Goal: Task Accomplishment & Management: Complete application form

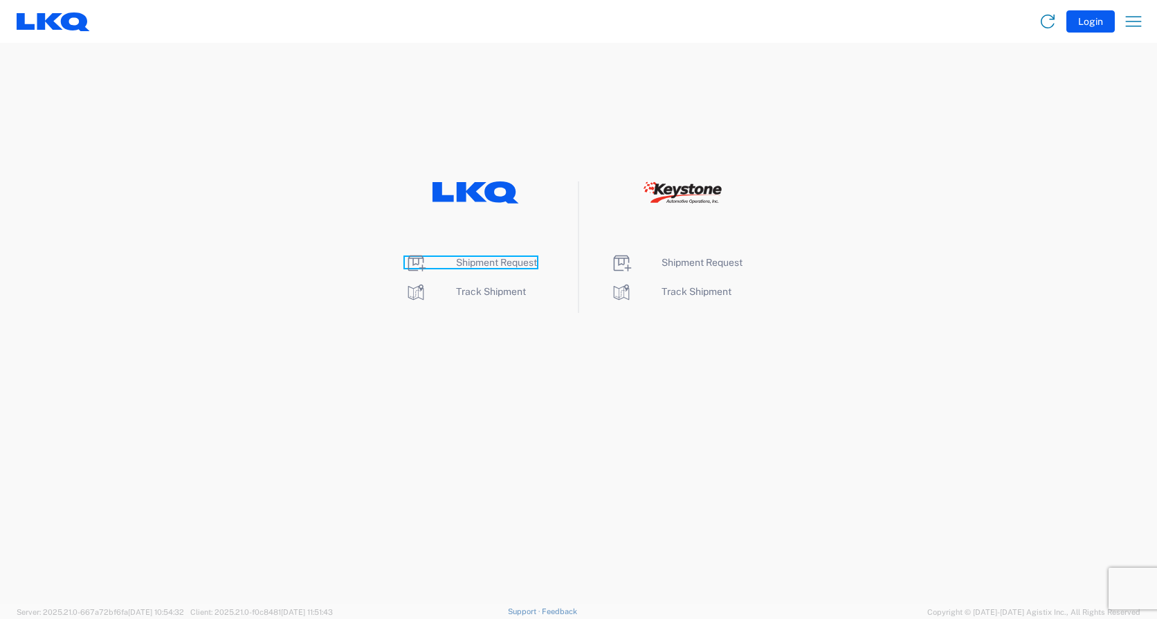
click at [482, 262] on span "Shipment Request" at bounding box center [496, 262] width 81 height 11
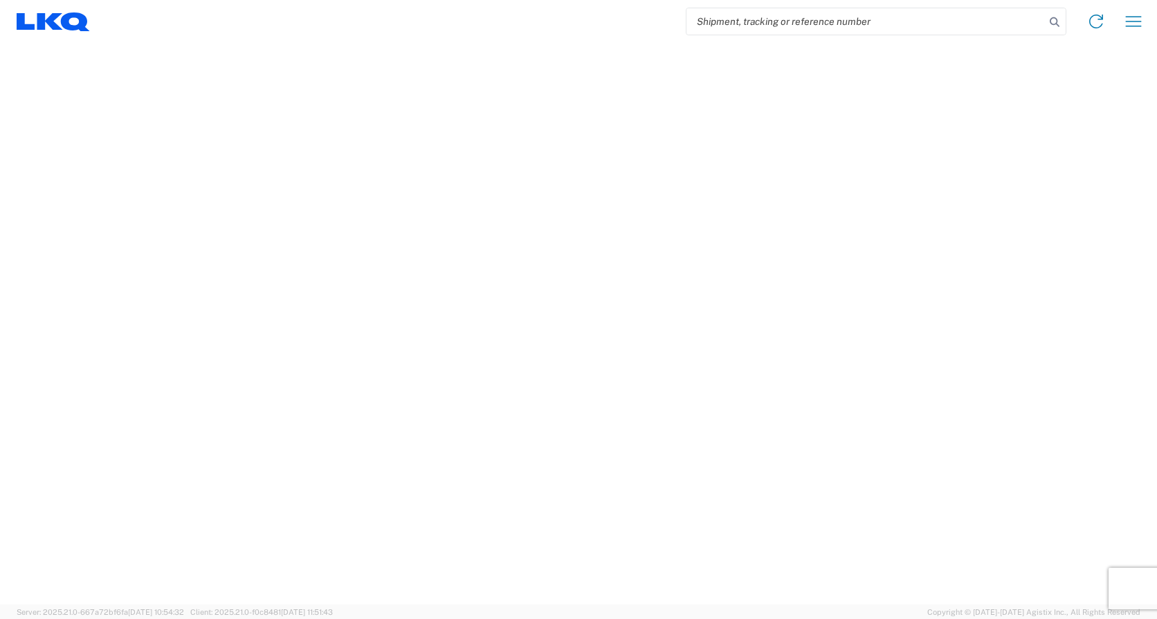
select select "FULL"
select select "LBS"
select select "IN"
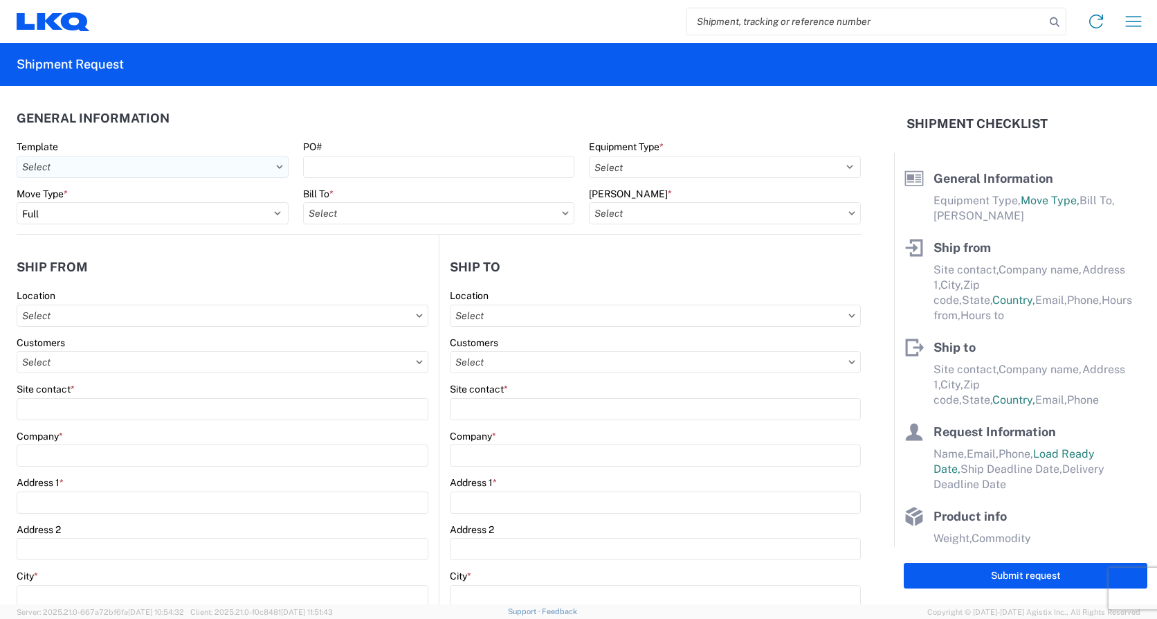
click at [155, 156] on input "text" at bounding box center [153, 167] width 272 height 22
type input "1745"
click at [122, 226] on div "1745_Tulsa_1760_Houston" at bounding box center [141, 228] width 242 height 22
type input "1745_Tulsa_1760_Houston"
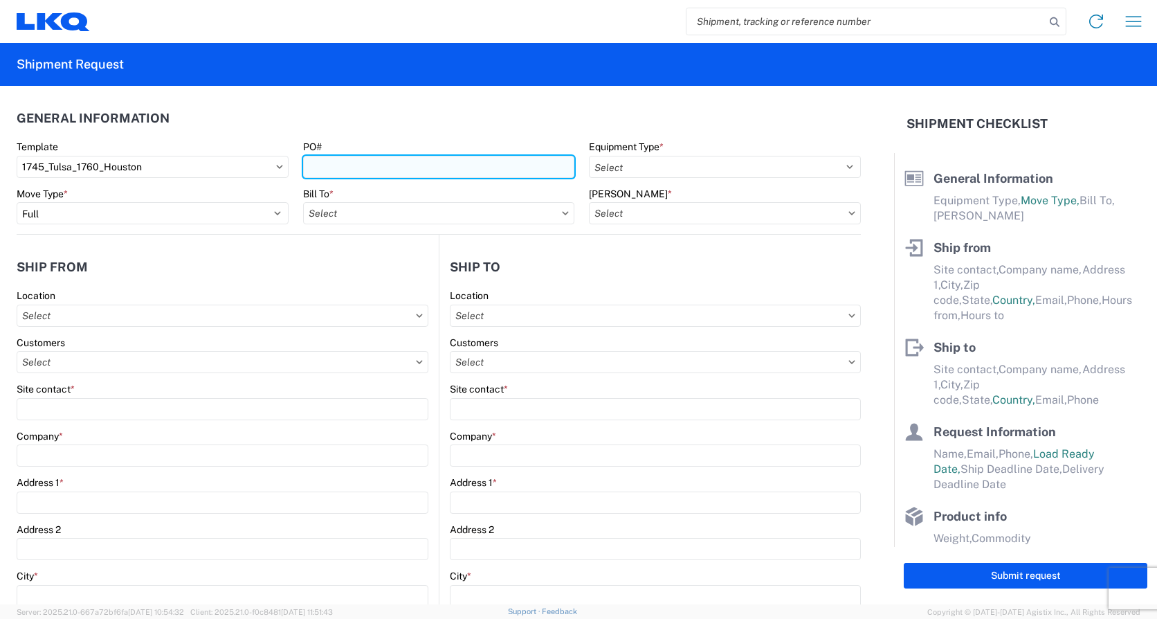
click at [353, 164] on input "PO#" at bounding box center [439, 167] width 272 height 22
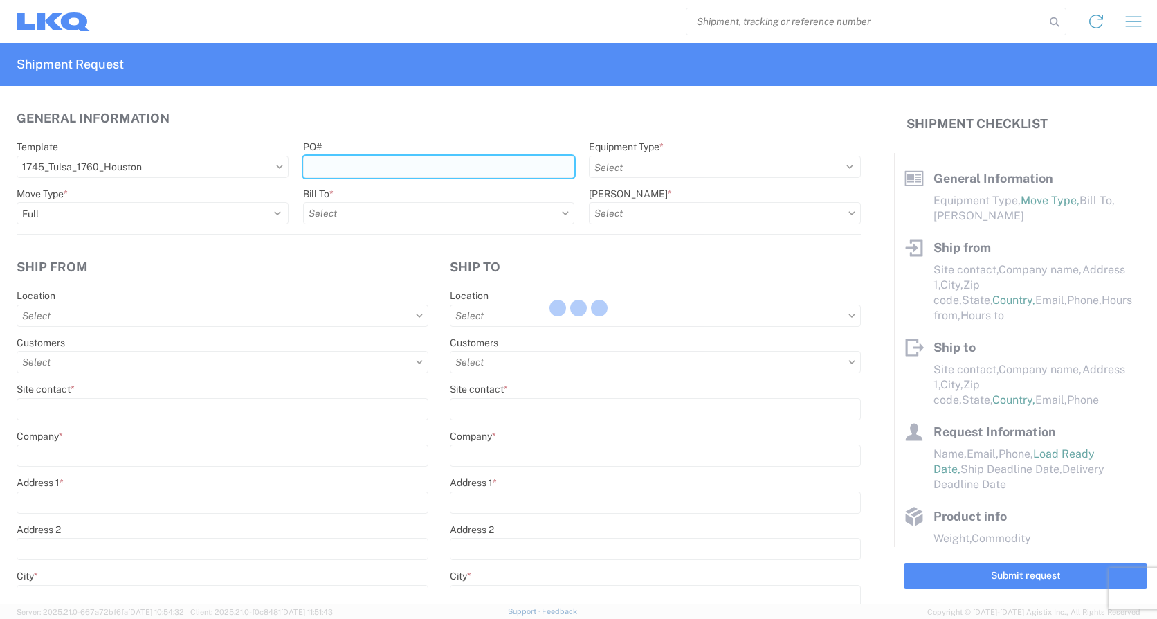
select select
type input "Shipping"
type input "LKQ Apex Auto Parts"
type input "[STREET_ADDRESS][PERSON_NAME]"
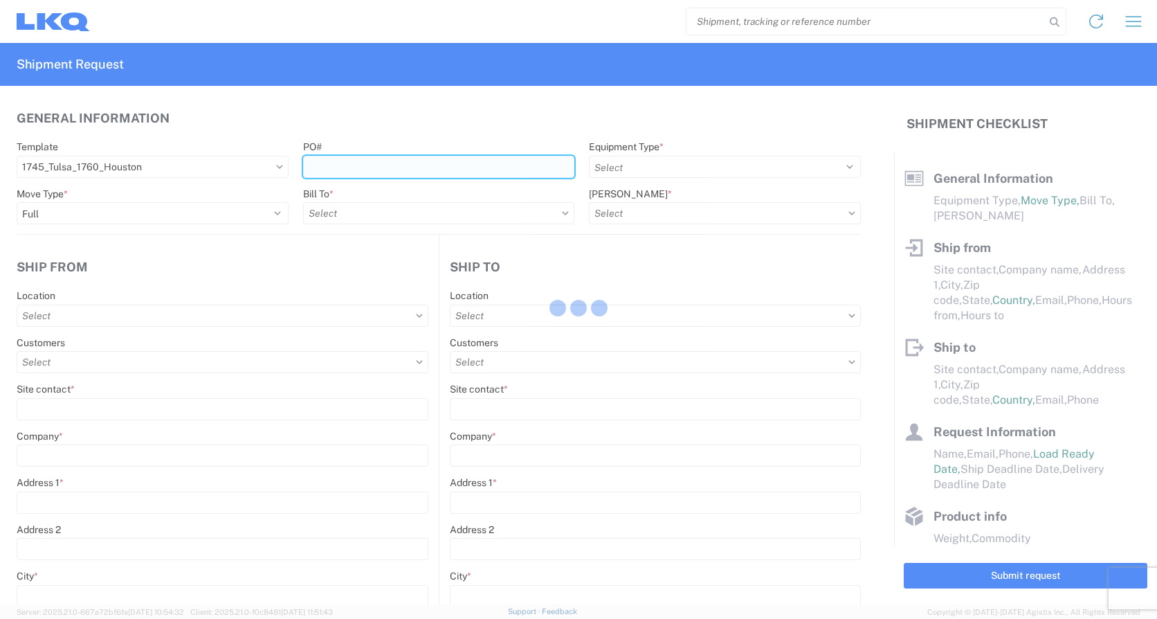
type input "Tulsa"
type input "74127"
select select "US"
type input "555555555"
select select
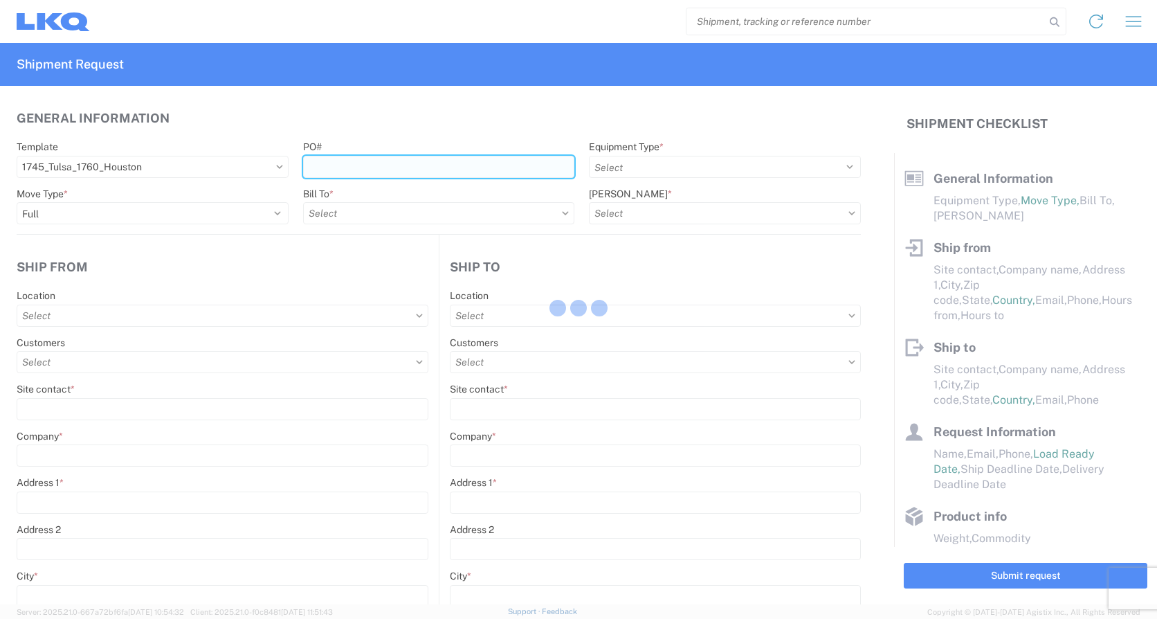
type input "Receiving"
type input "LKQ Best Core"
type input "[STREET_ADDRESS]"
type input "[GEOGRAPHIC_DATA]"
type input "77038"
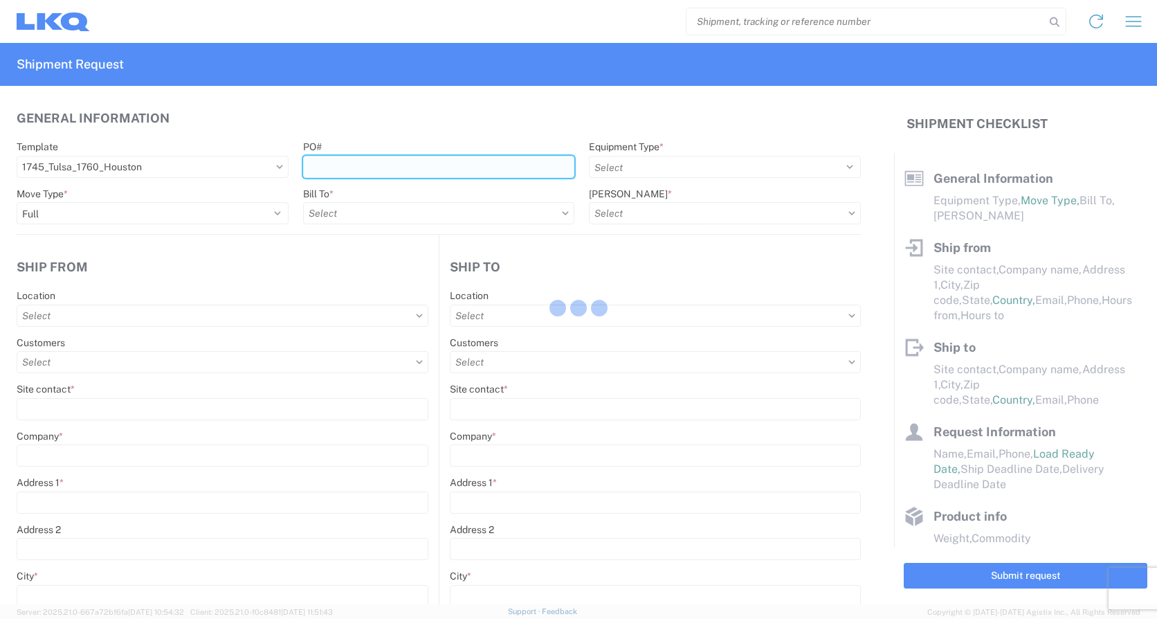
select select "US"
type input "[PHONE_NUMBER]"
select select
type input "[DATE]"
type input "42000"
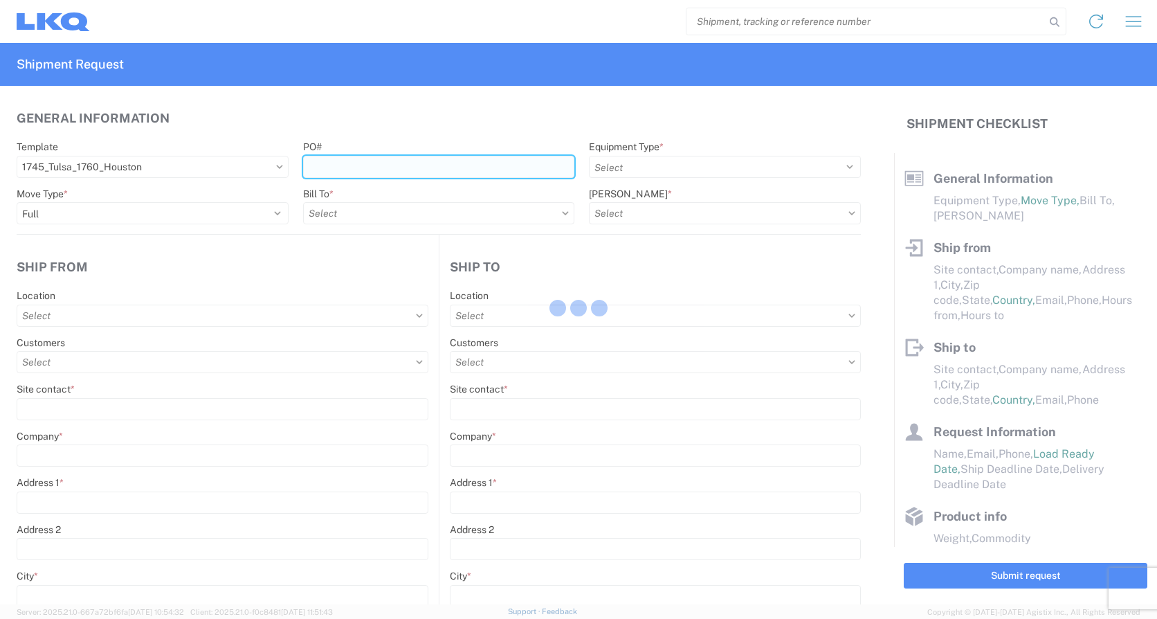
type input "Miscellaneous (alt, comp, conv, etc)"
type input "1"
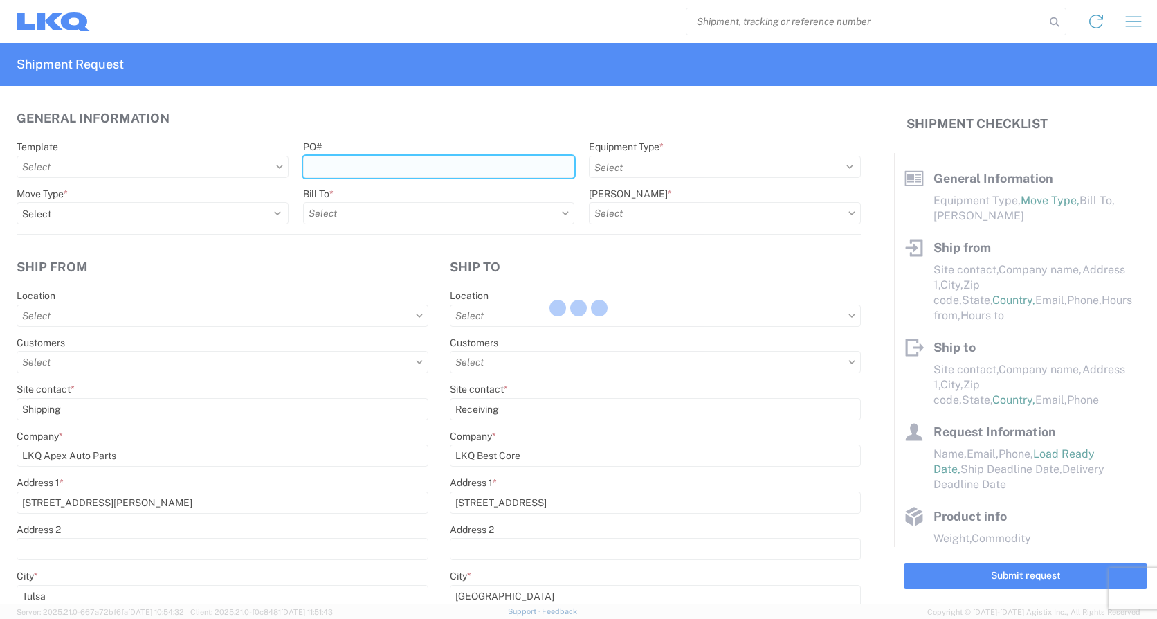
select select
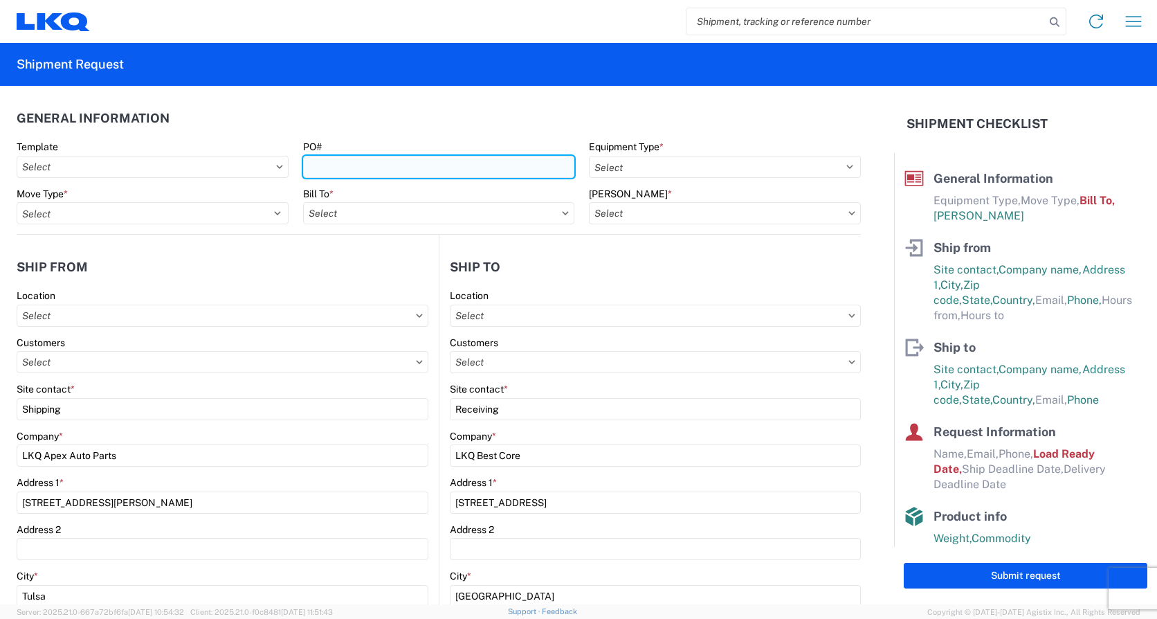
type input "1745 - LKQ Apex Auto Parts"
type input "1760 - LKQ Best Core"
type input "1760-1300-50180-0000 - 1760 Freight In - Cores"
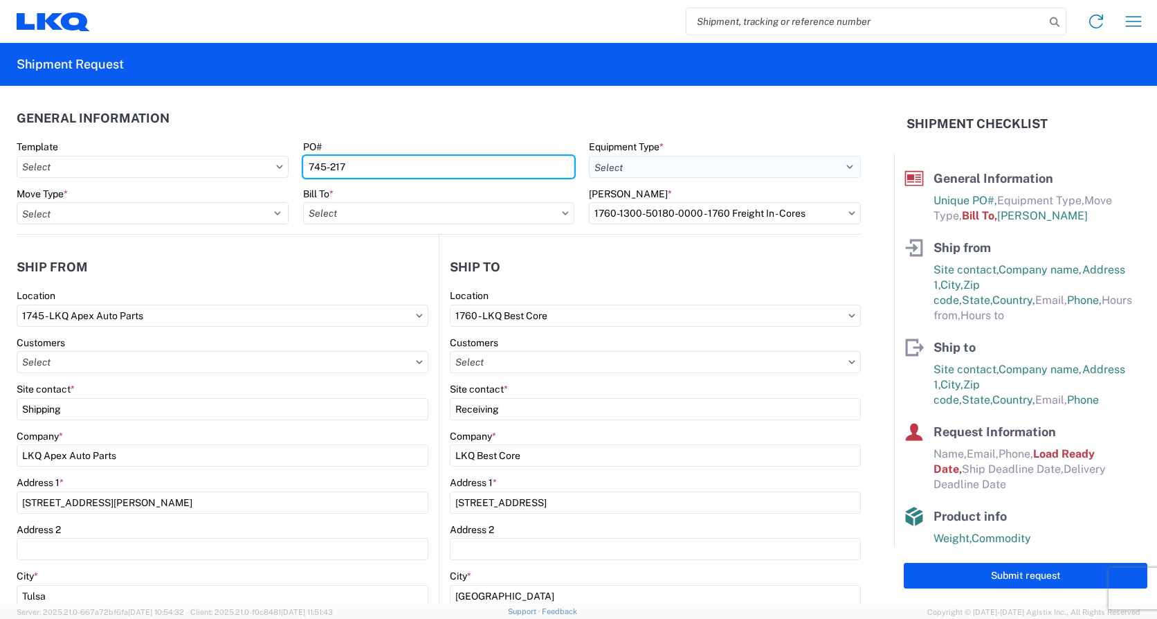
type input "745-217"
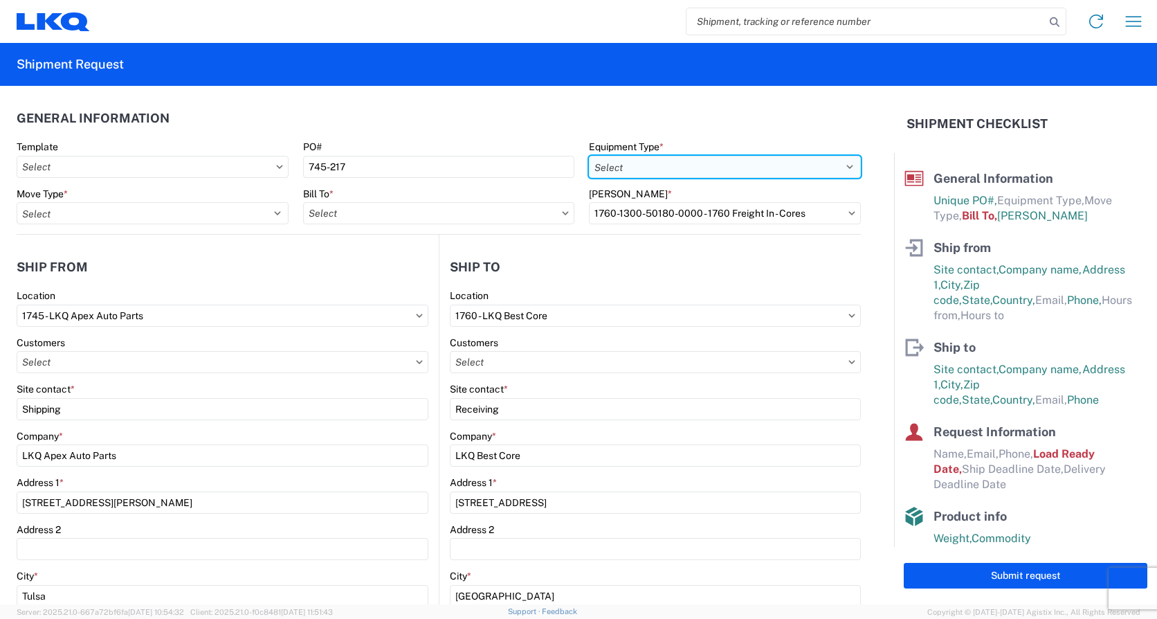
click at [665, 168] on select "Select 53’ Dry Van Flatbed Dropdeck (van) Lowboy (flatbed) Rail" at bounding box center [725, 167] width 272 height 22
select select "STDV"
click at [589, 156] on select "Select 53’ Dry Van Flatbed Dropdeck (van) Lowboy (flatbed) Rail" at bounding box center [725, 167] width 272 height 22
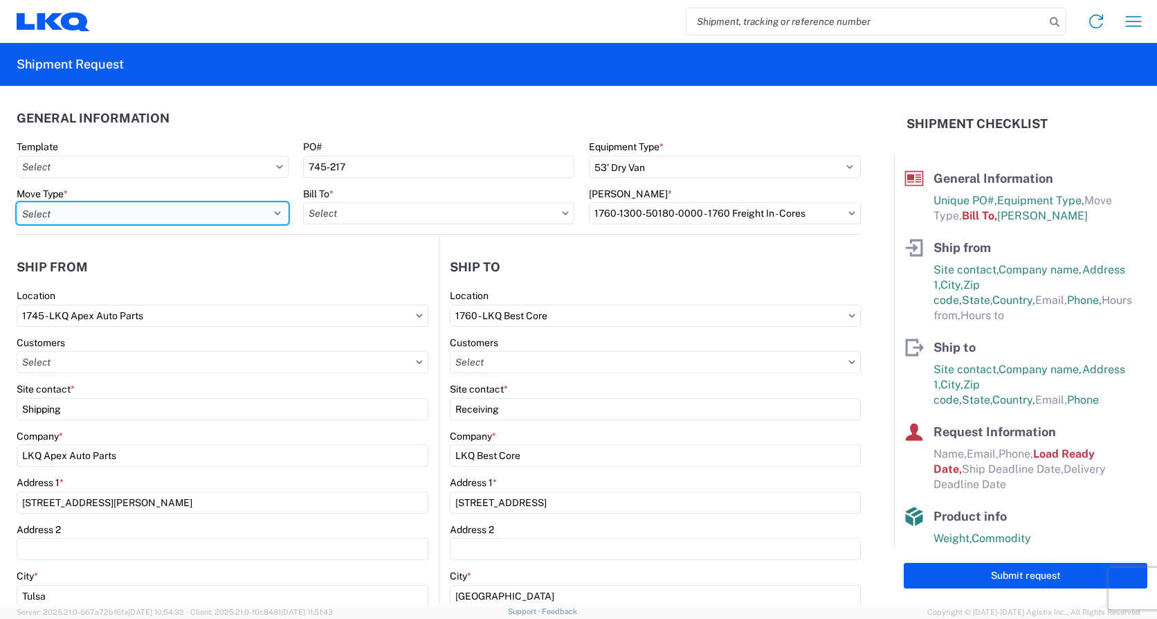
click at [68, 208] on select "Select Full Partial TL" at bounding box center [153, 213] width 272 height 22
select select "FULL"
click at [17, 202] on select "Select Full Partial TL" at bounding box center [153, 213] width 272 height 22
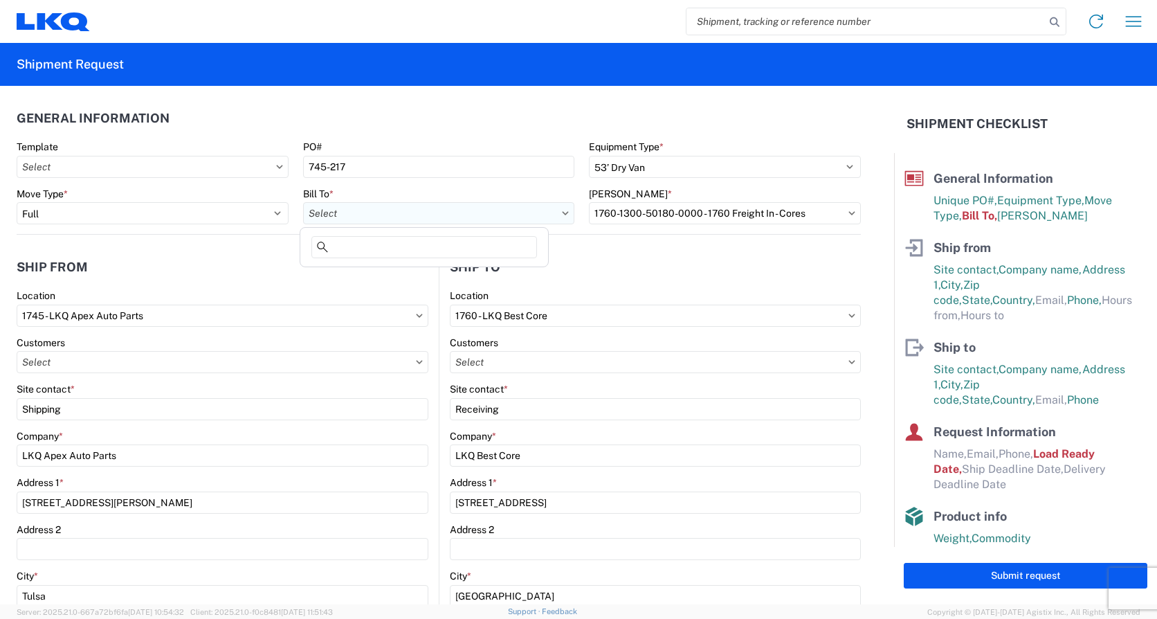
click at [399, 217] on input "text" at bounding box center [439, 213] width 272 height 22
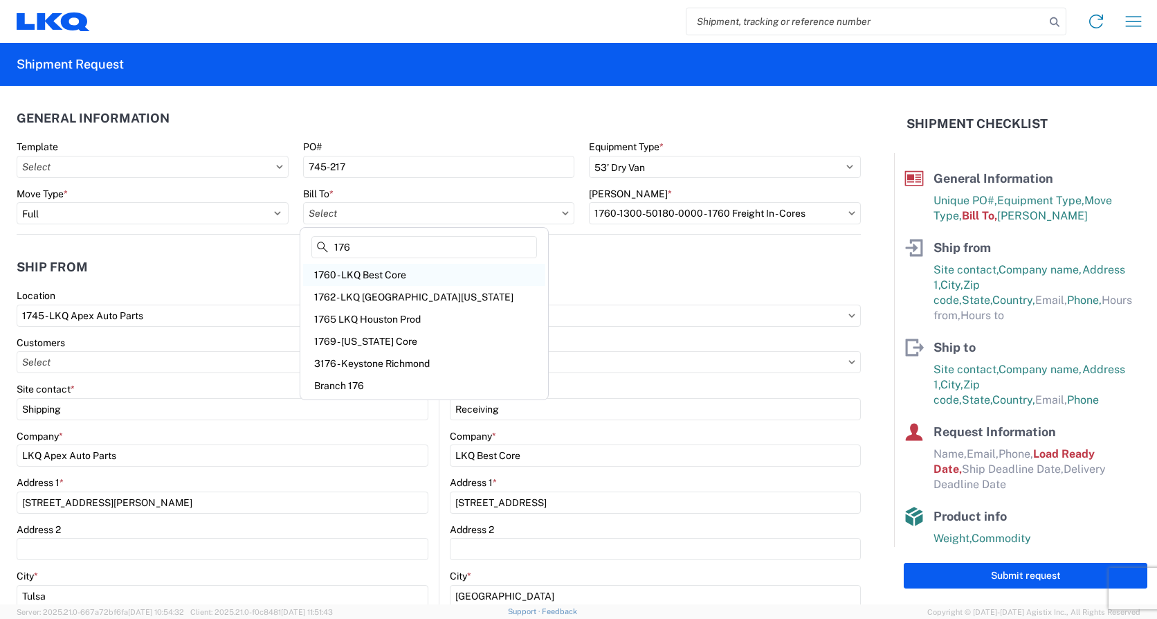
type input "176"
click at [371, 275] on div "1760 - LKQ Best Core" at bounding box center [424, 275] width 242 height 22
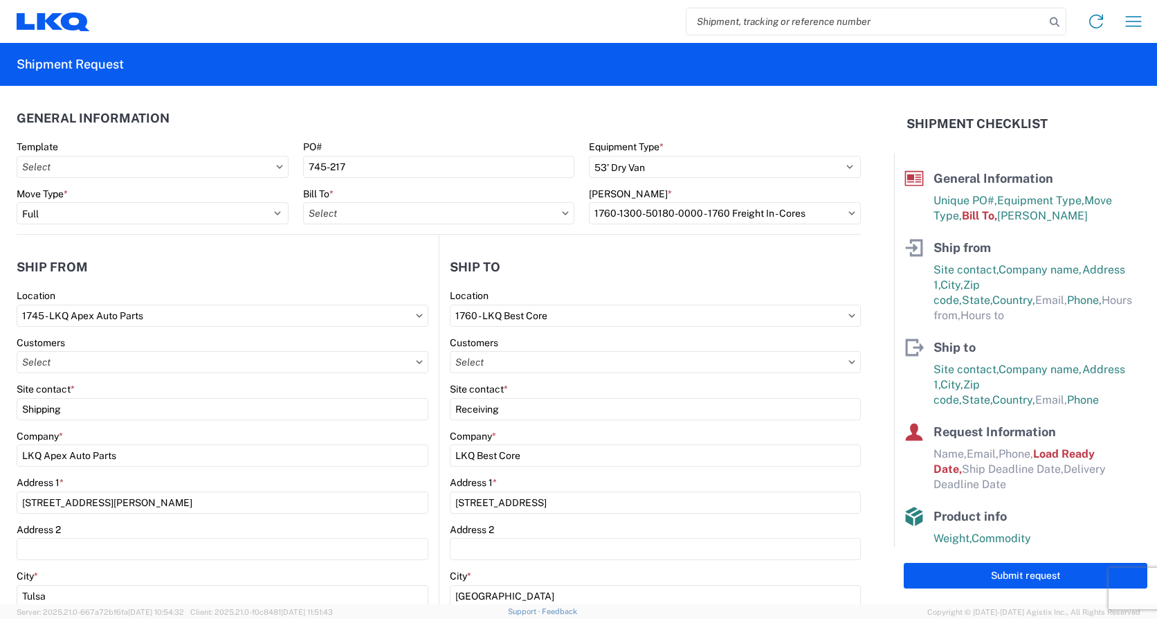
type input "1760 - LKQ Best Core"
click at [696, 208] on input "text" at bounding box center [725, 213] width 272 height 22
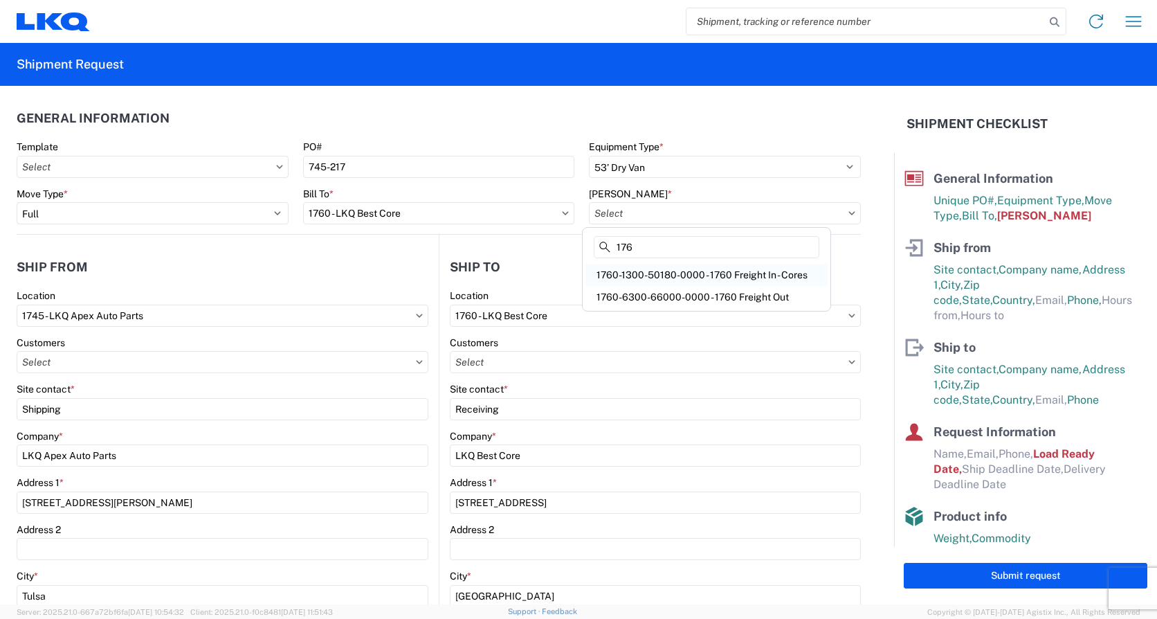
type input "176"
click at [745, 275] on div "1760-1300-50180-0000 - 1760 Freight In - Cores" at bounding box center [707, 275] width 242 height 22
type input "1760-1300-50180-0000 - 1760 Freight In - Cores"
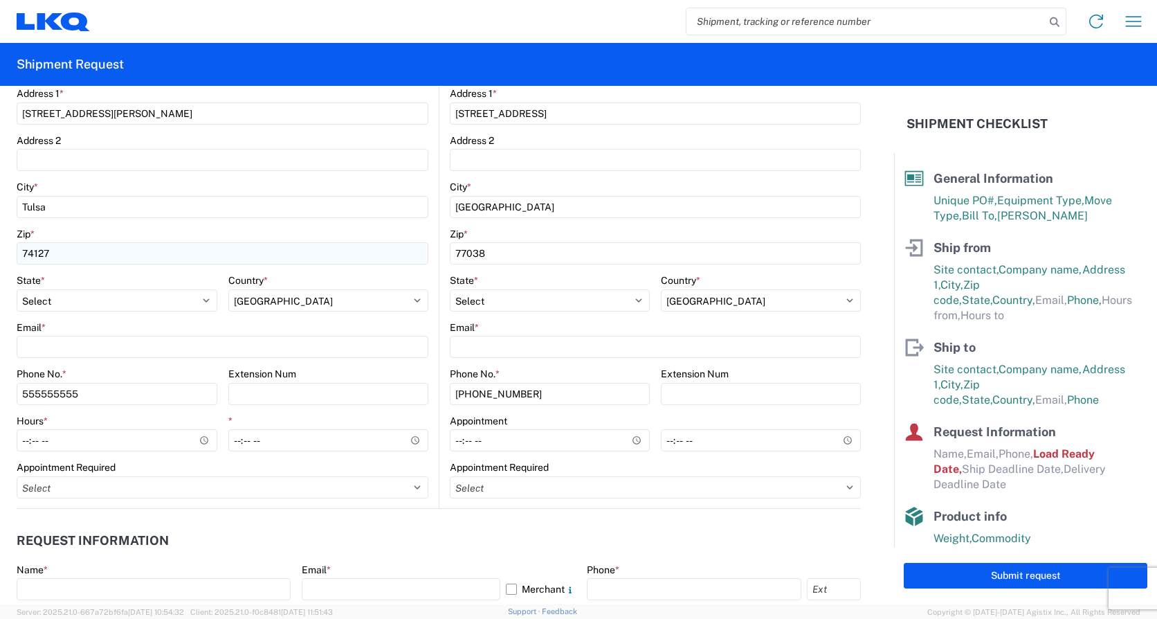
scroll to position [415, 0]
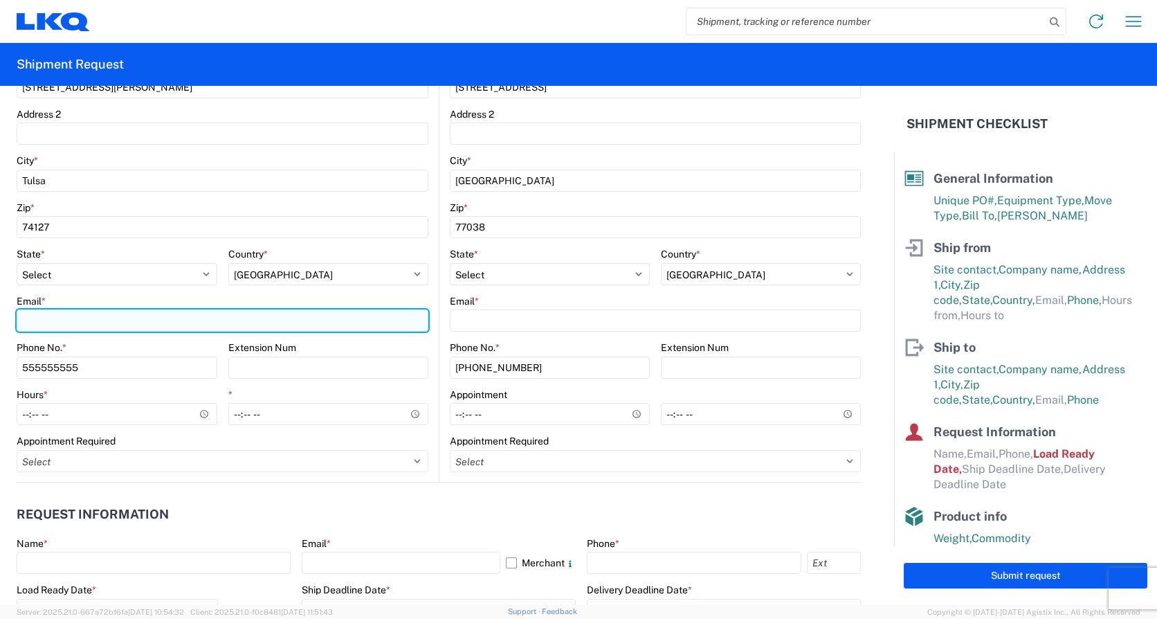
click at [83, 327] on input "Email *" at bounding box center [223, 320] width 412 height 22
type input "[EMAIL_ADDRESS][DOMAIN_NAME]"
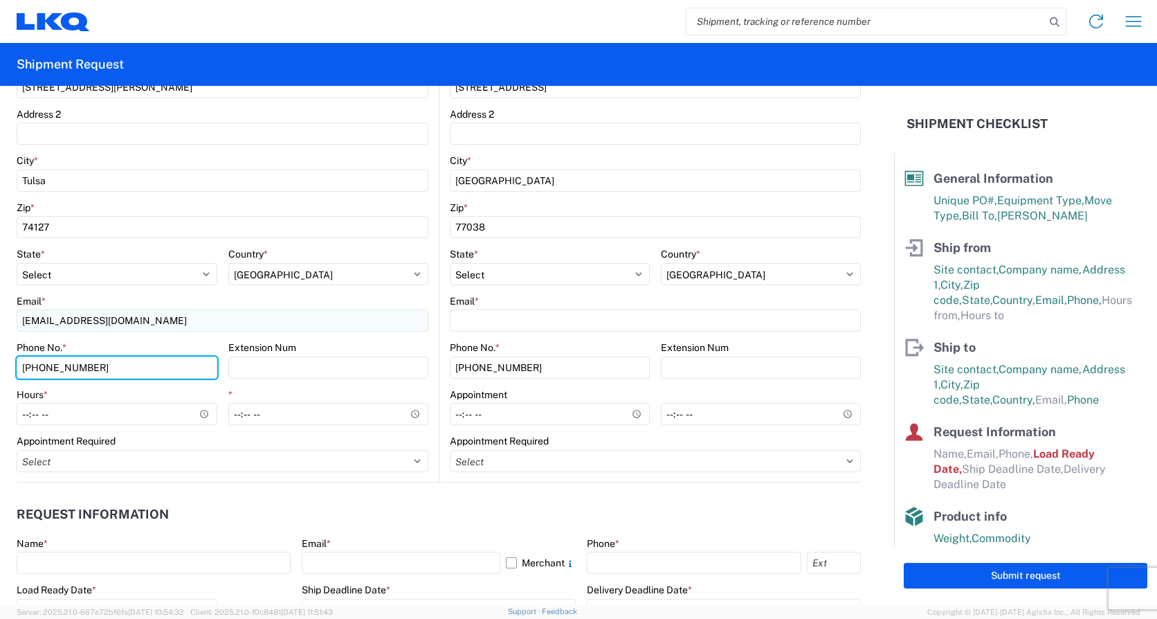
type input "[PHONE_NUMBER]"
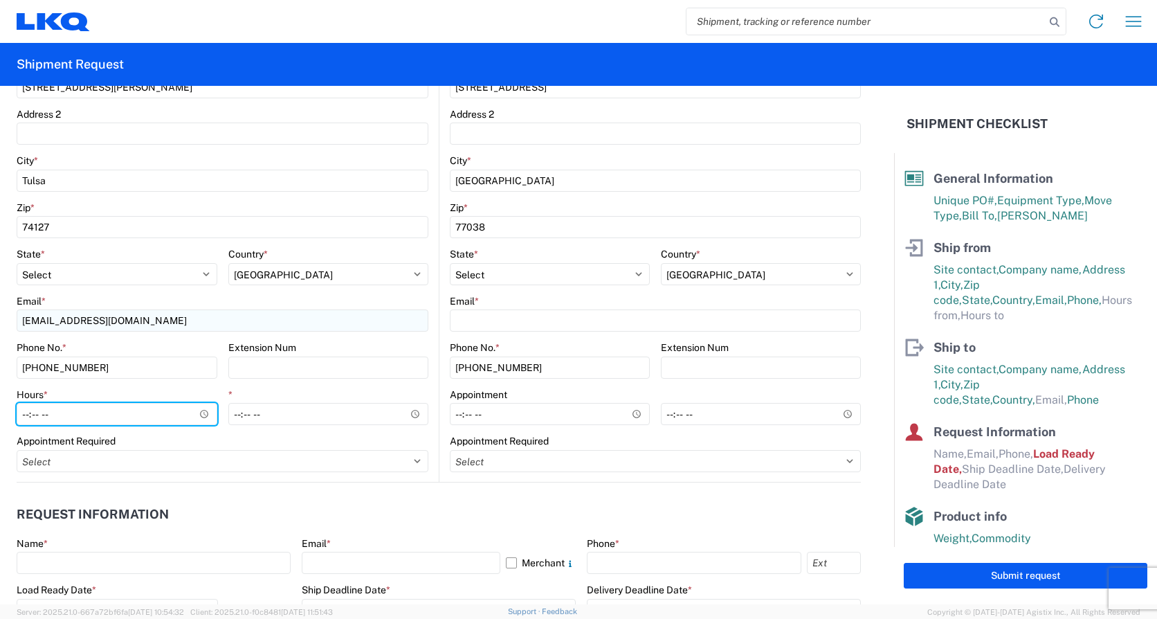
type input "07:00"
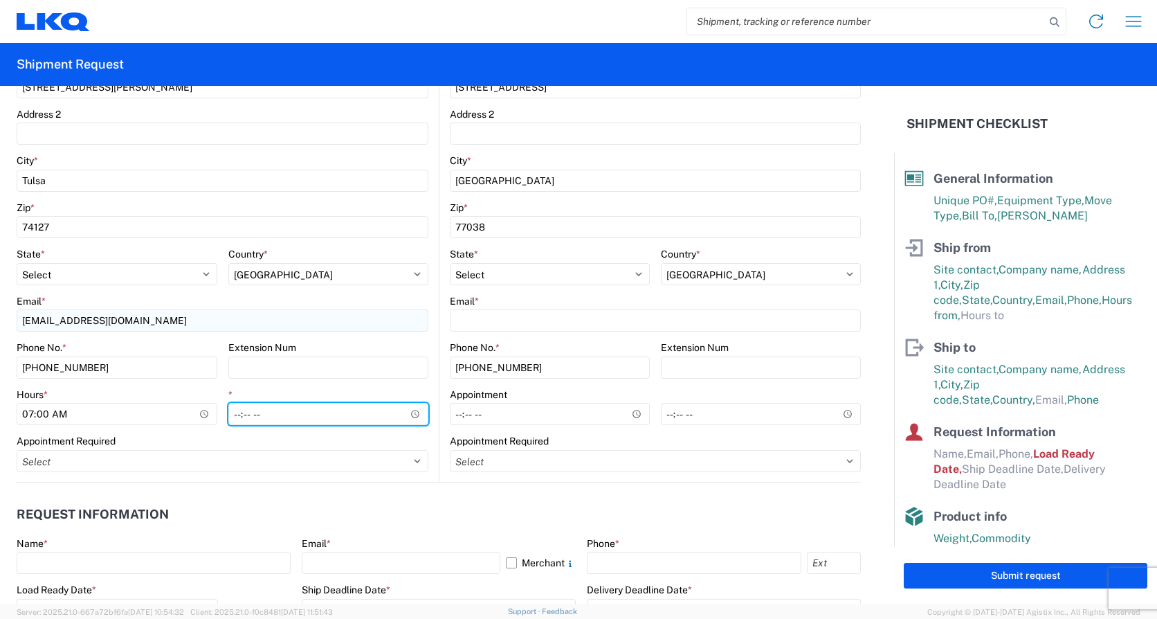
type input "13:00"
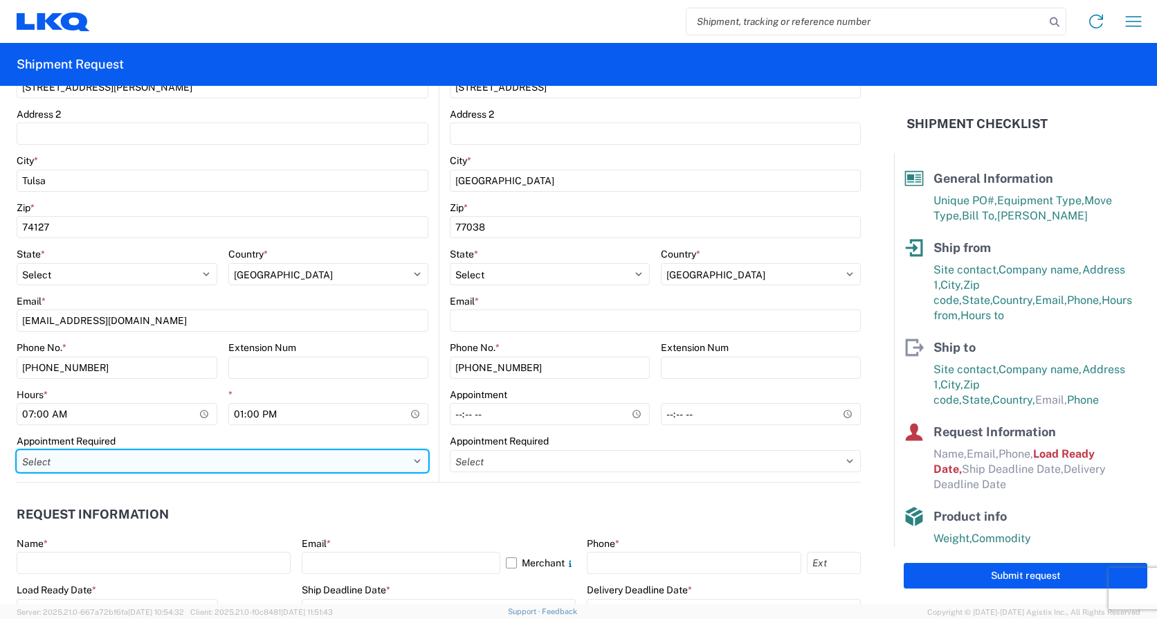
click at [163, 462] on select "Select Appt Required Appt Not Required Appt - First available" at bounding box center [223, 461] width 412 height 22
click at [152, 461] on select "Select Appt Required Appt Not Required Appt - First available" at bounding box center [223, 461] width 412 height 22
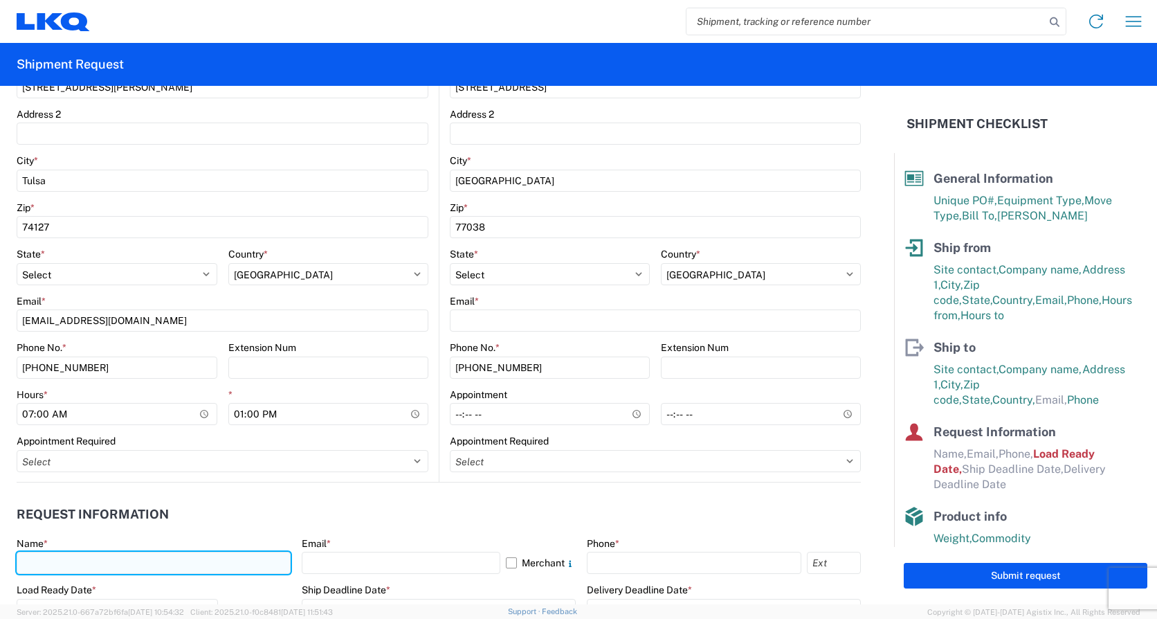
drag, startPoint x: 51, startPoint y: 565, endPoint x: 60, endPoint y: 563, distance: 8.4
click at [51, 565] on input "text" at bounding box center [154, 563] width 274 height 22
type input "[PERSON_NAME]"
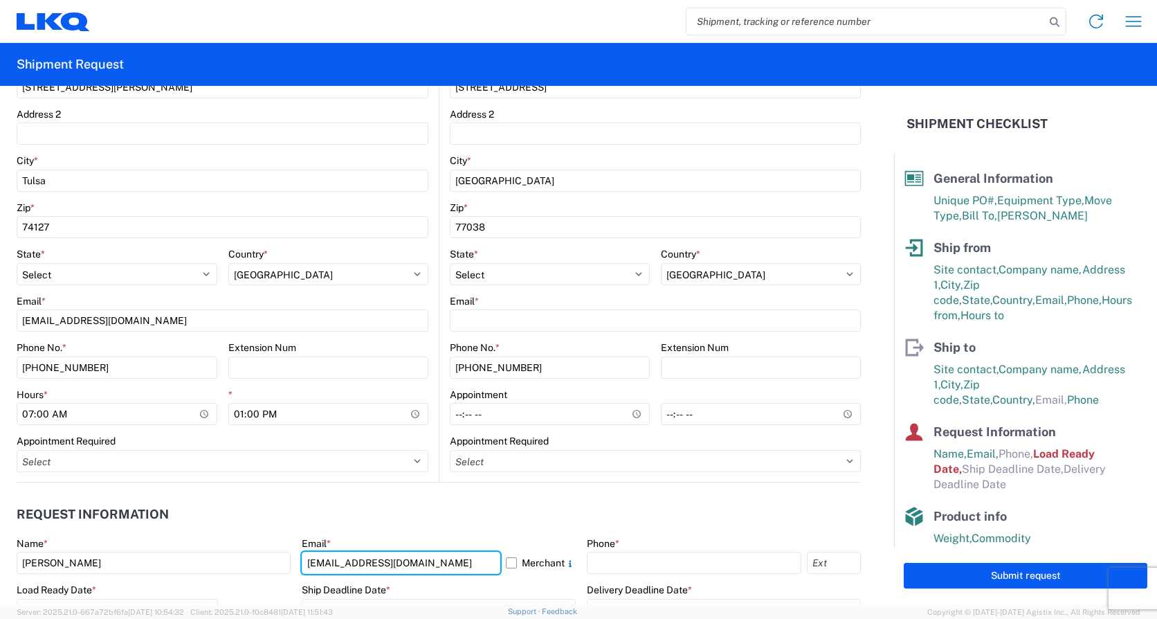
type input "[EMAIL_ADDRESS][DOMAIN_NAME]"
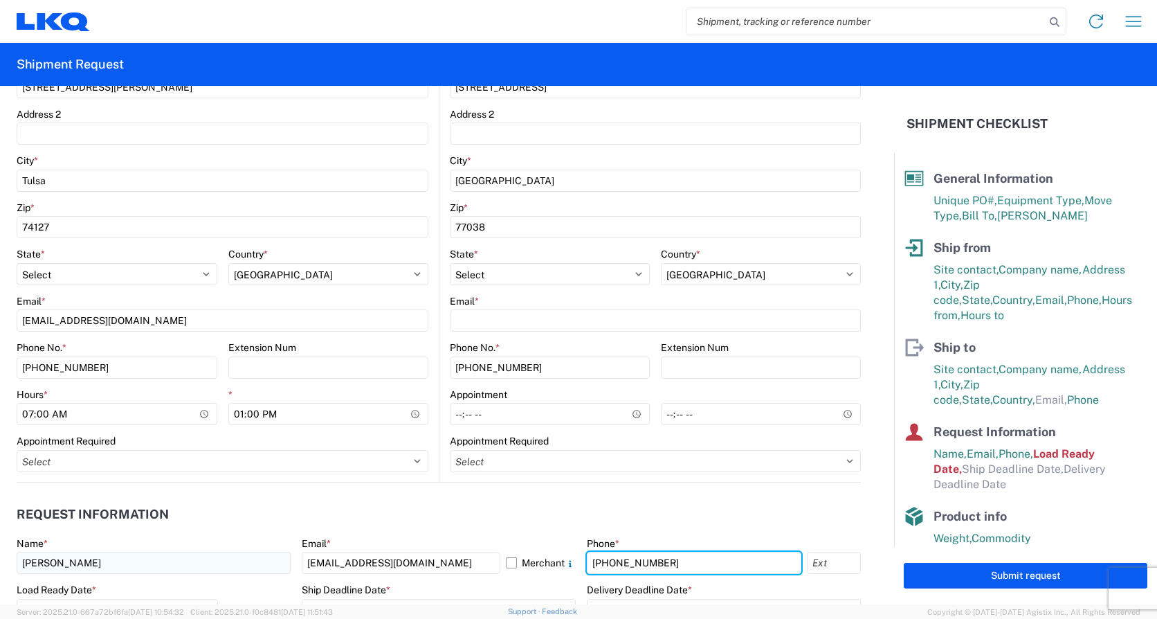
type input "[PHONE_NUMBER]"
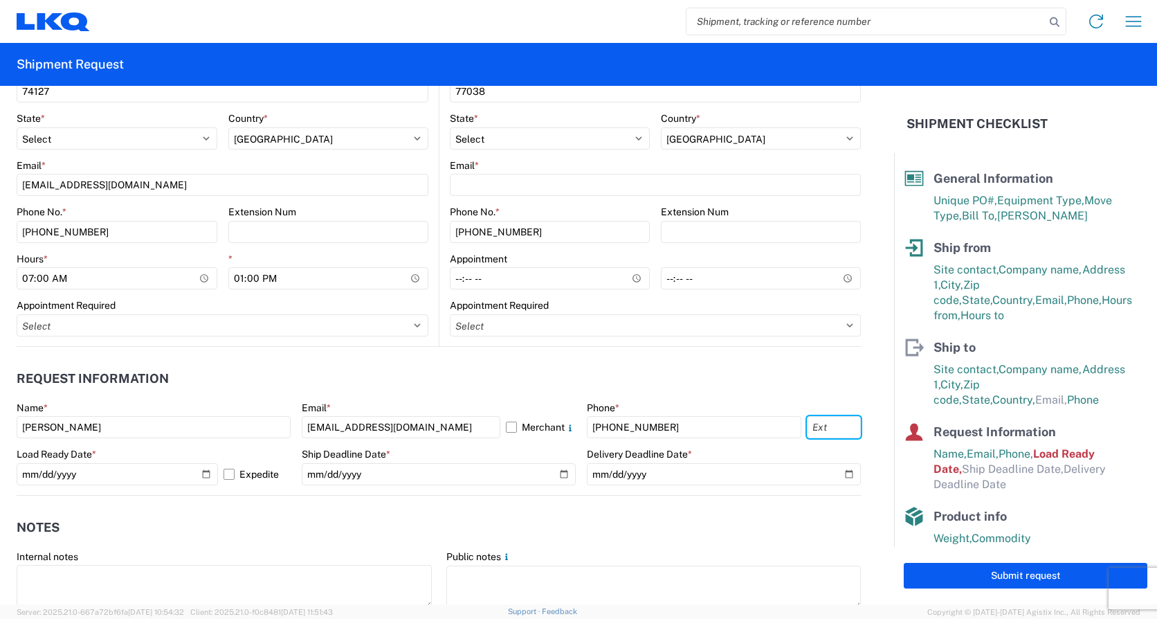
scroll to position [692, 0]
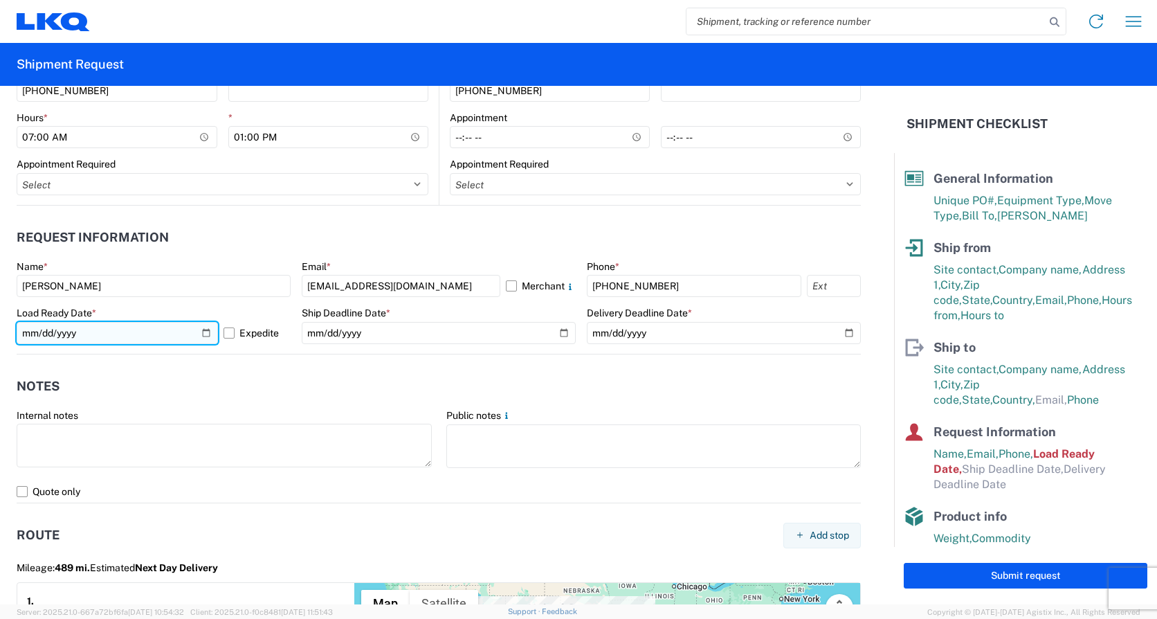
click at [99, 333] on input "[DATE]" at bounding box center [117, 333] width 201 height 22
click at [201, 332] on input "[DATE]" at bounding box center [117, 333] width 201 height 22
type input "[DATE]"
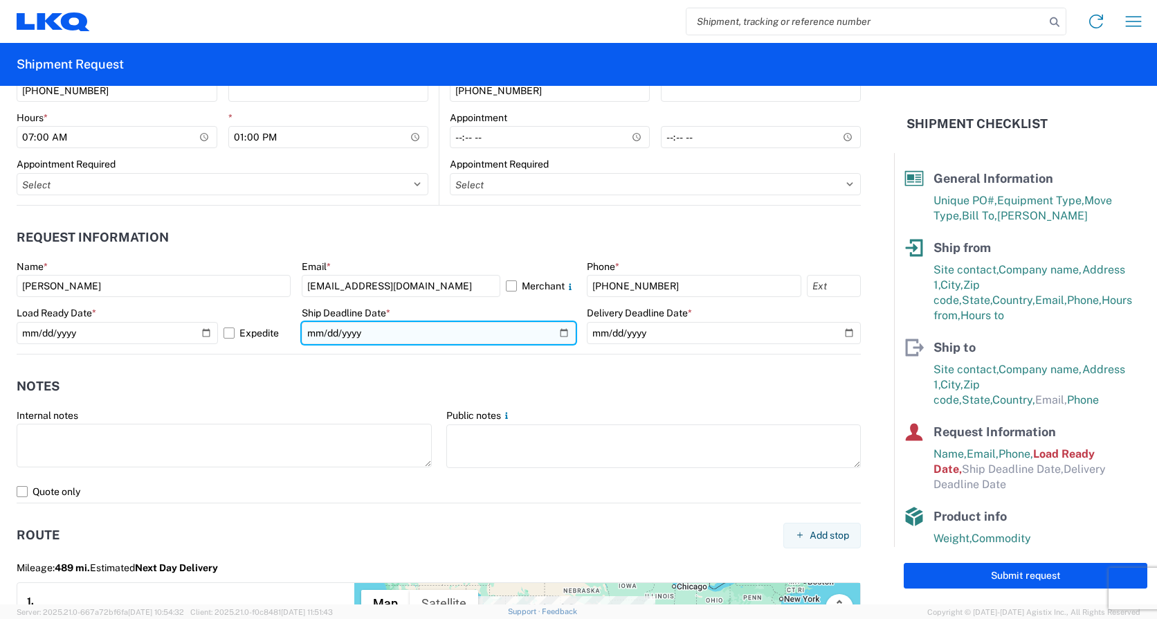
click at [557, 329] on input "date" at bounding box center [439, 333] width 274 height 22
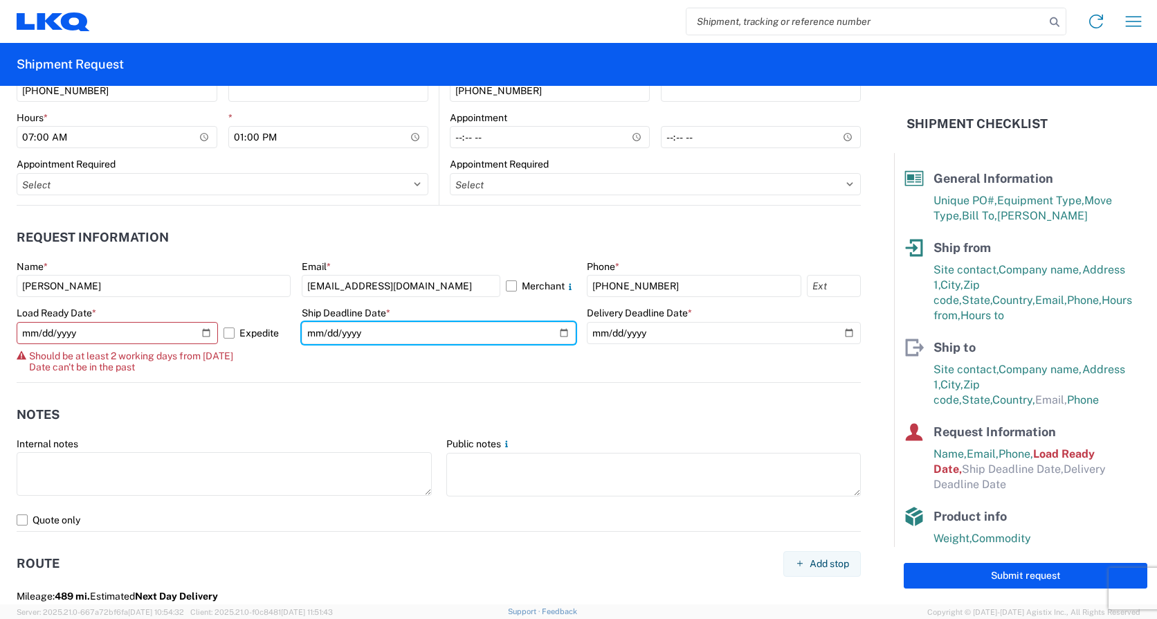
type input "[DATE]"
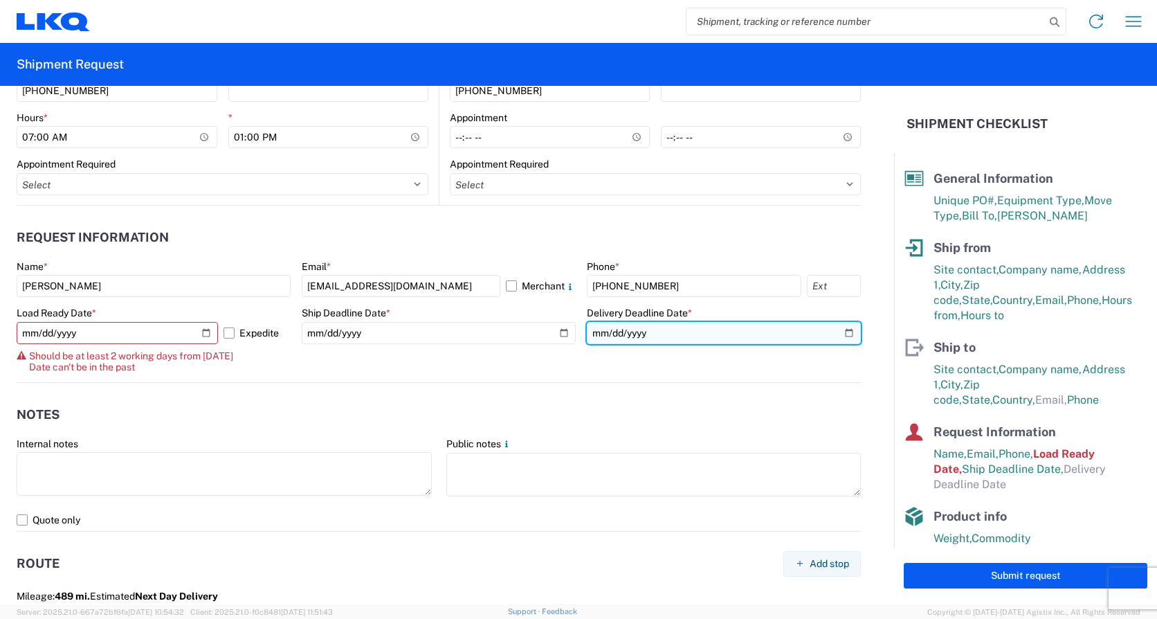
click at [842, 329] on input "date" at bounding box center [724, 333] width 274 height 22
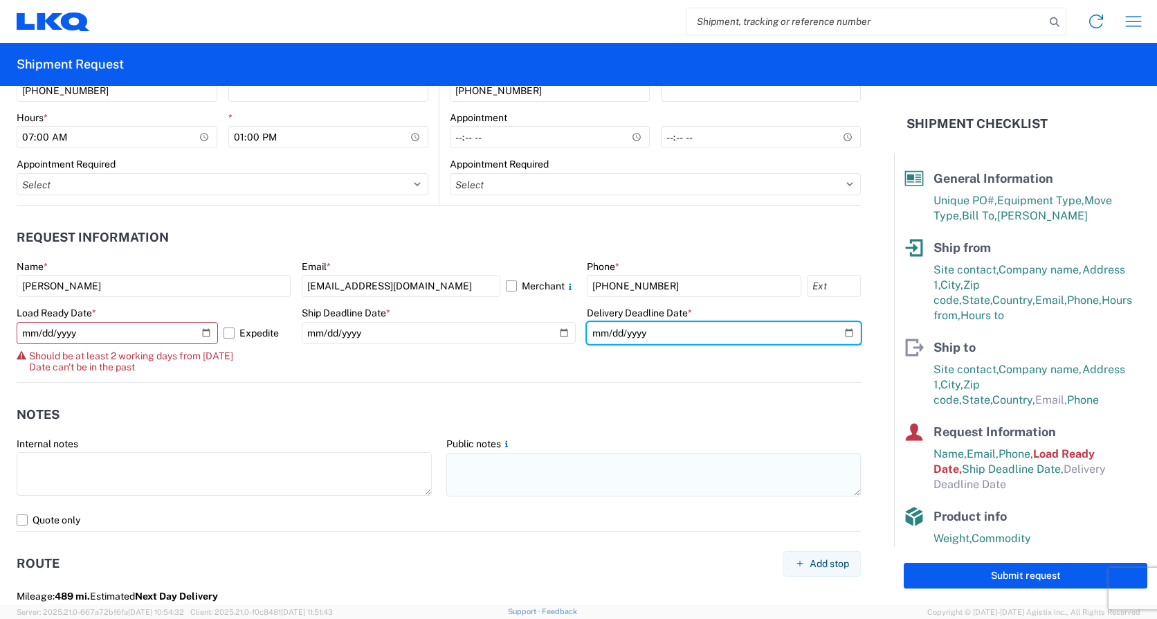
type input "[DATE]"
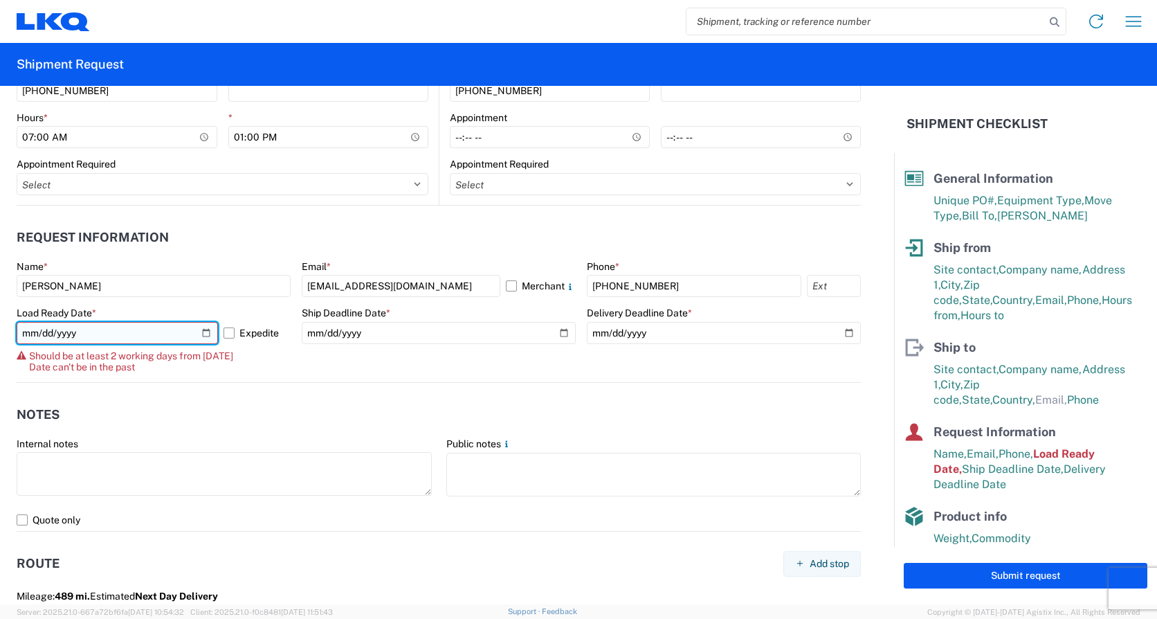
click at [201, 333] on input "[DATE]" at bounding box center [117, 333] width 201 height 22
type input "[DATE]"
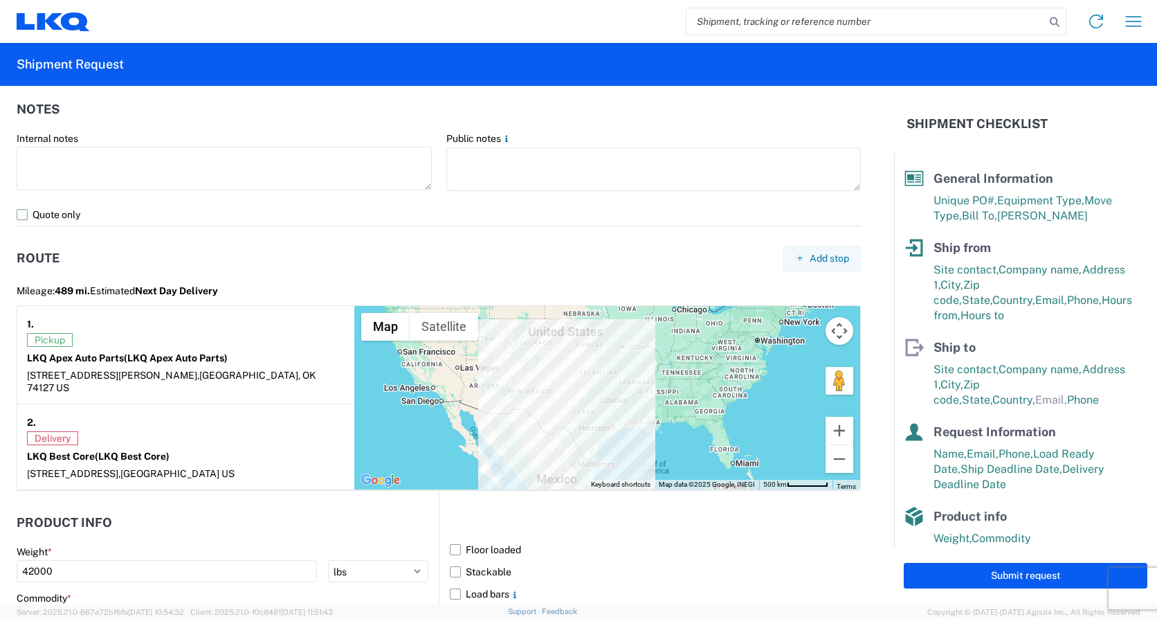
scroll to position [1177, 0]
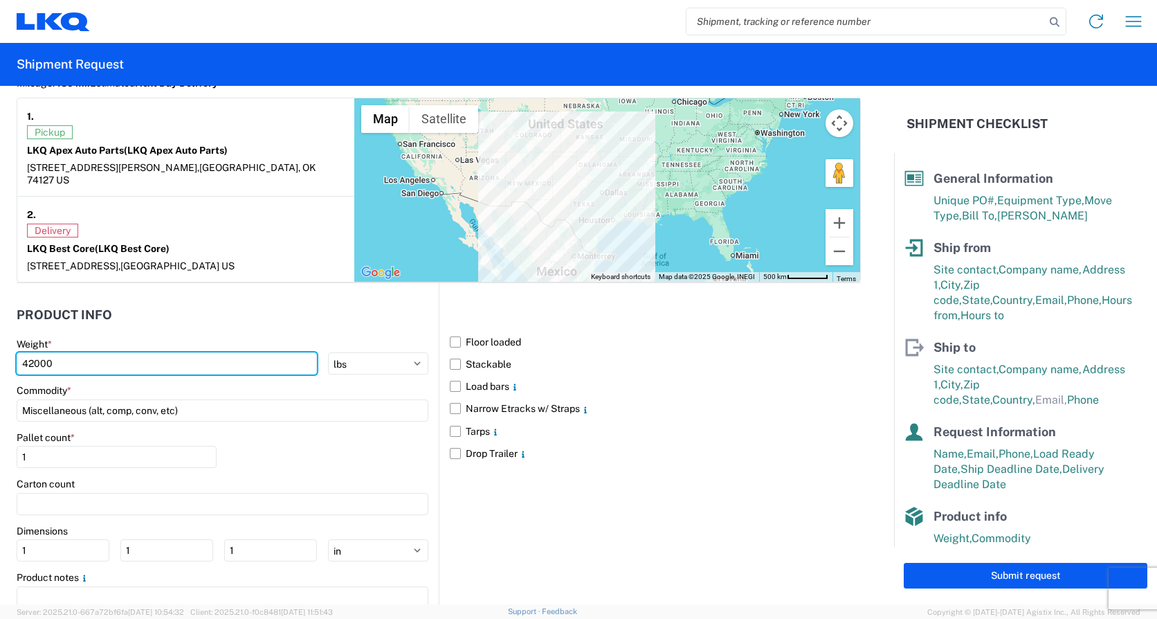
drag, startPoint x: 66, startPoint y: 346, endPoint x: -3, endPoint y: 346, distance: 68.5
click at [0, 346] on html "Home Shipment request Shipment tracking Shipment Request General Information Te…" at bounding box center [578, 309] width 1157 height 619
type input "27250"
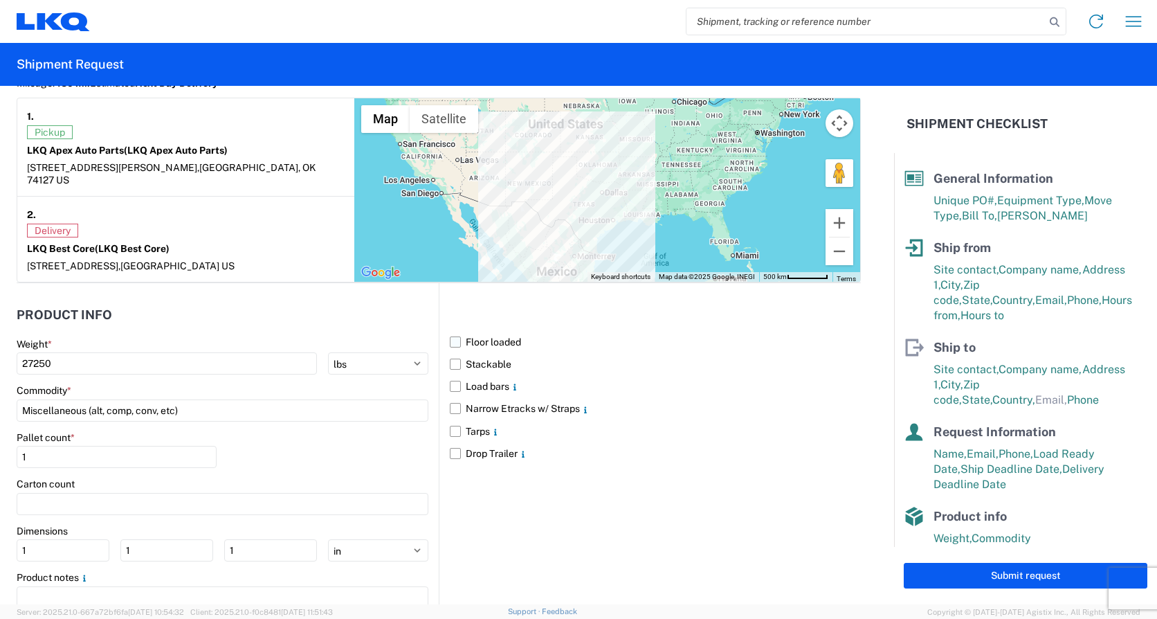
click at [450, 331] on label "Floor loaded" at bounding box center [655, 342] width 411 height 22
click at [0, 0] on input "Floor loaded" at bounding box center [0, 0] width 0 height 0
drag, startPoint x: 64, startPoint y: 446, endPoint x: 0, endPoint y: 441, distance: 64.6
click at [0, 441] on html "Home Shipment request Shipment tracking Shipment Request General Information Te…" at bounding box center [578, 309] width 1157 height 619
type input "19"
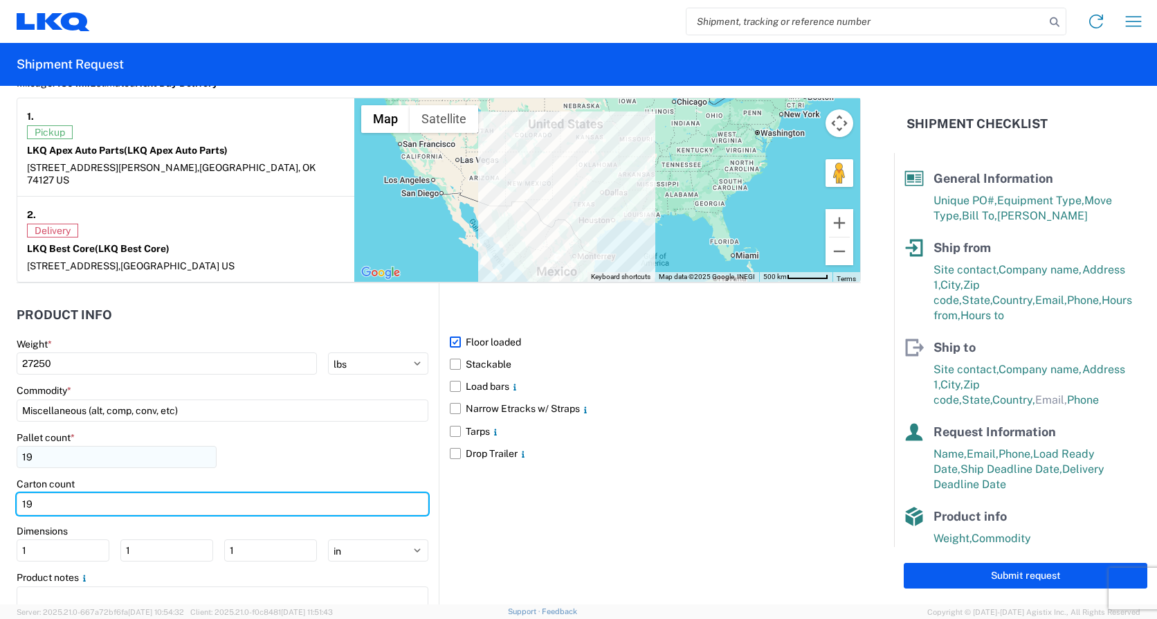
type input "19"
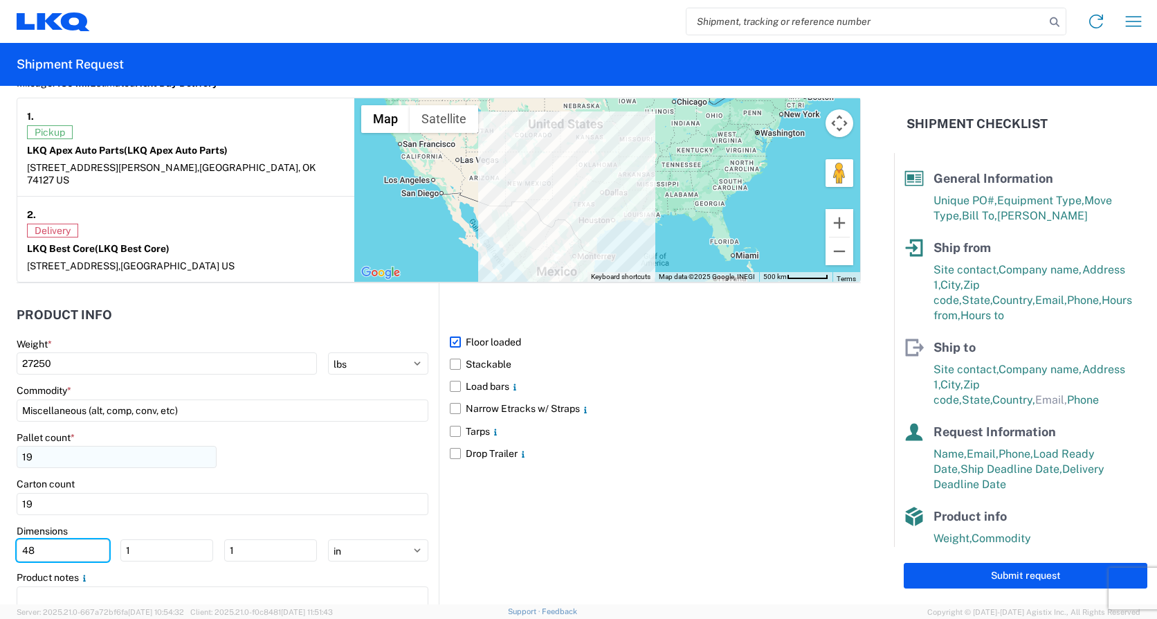
type input "48"
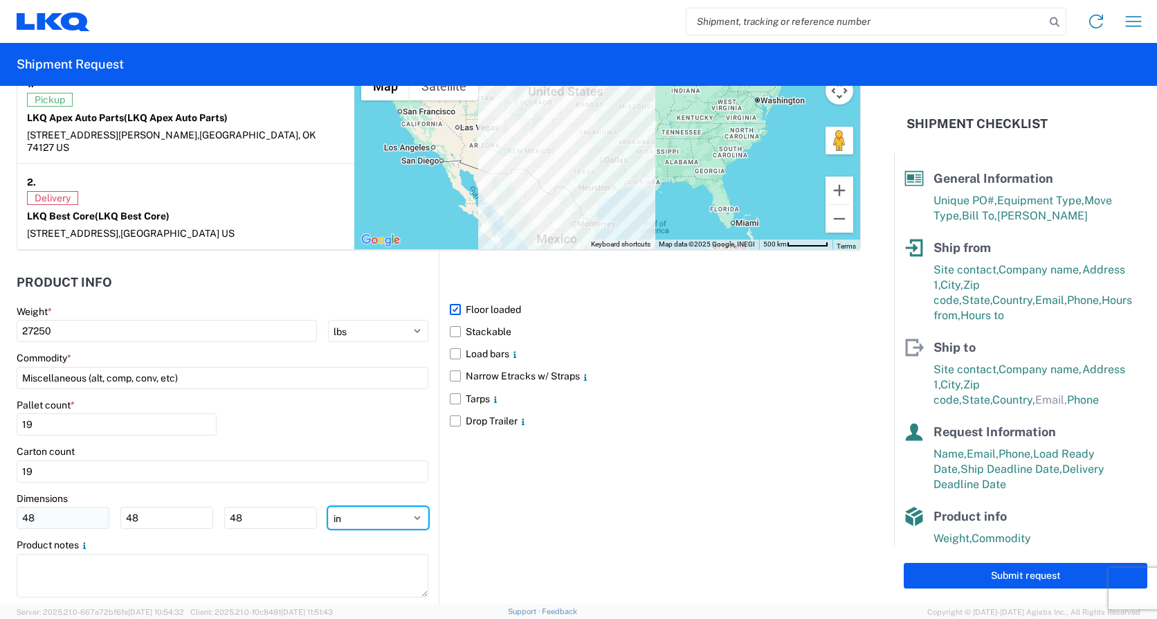
scroll to position [1224, 0]
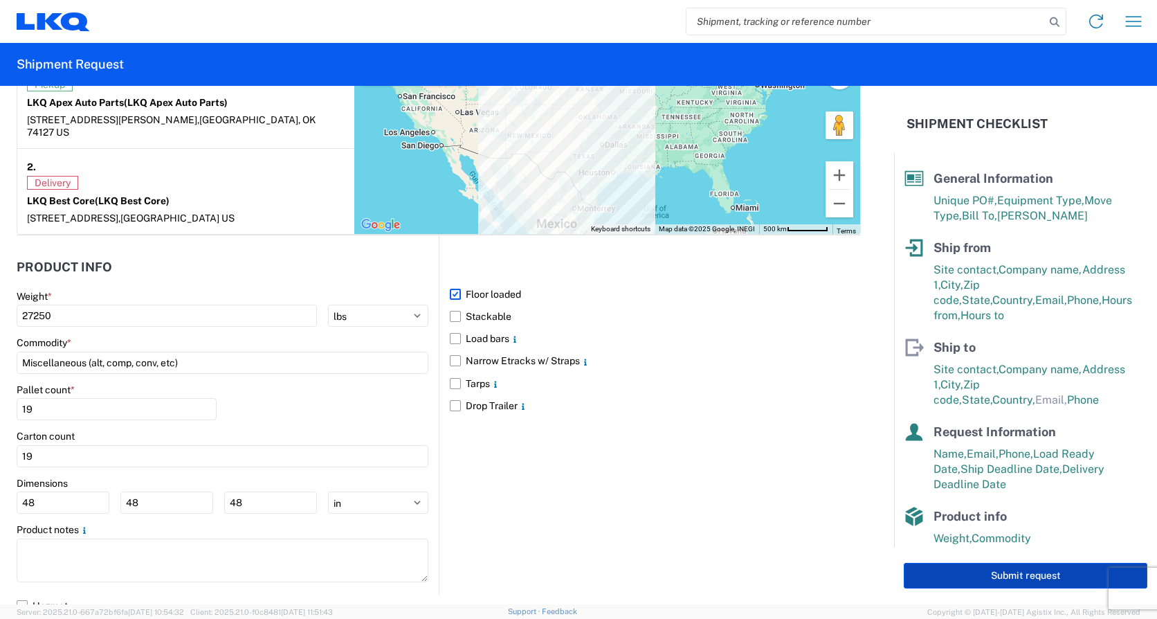
click at [1012, 579] on button "Submit request" at bounding box center [1026, 576] width 244 height 26
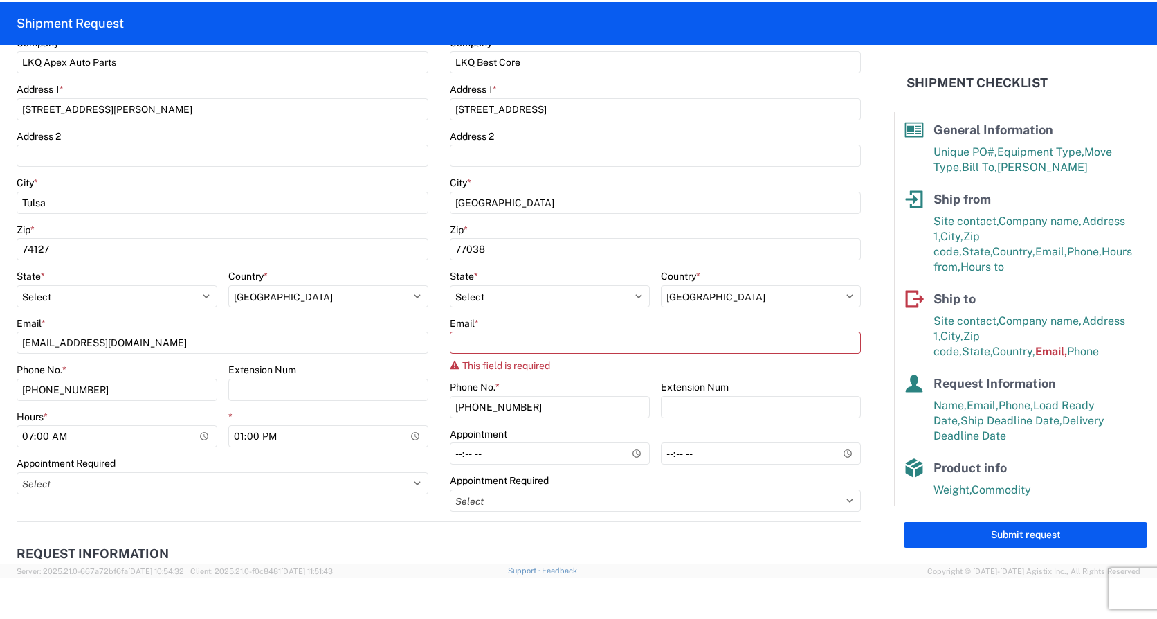
scroll to position [342, 0]
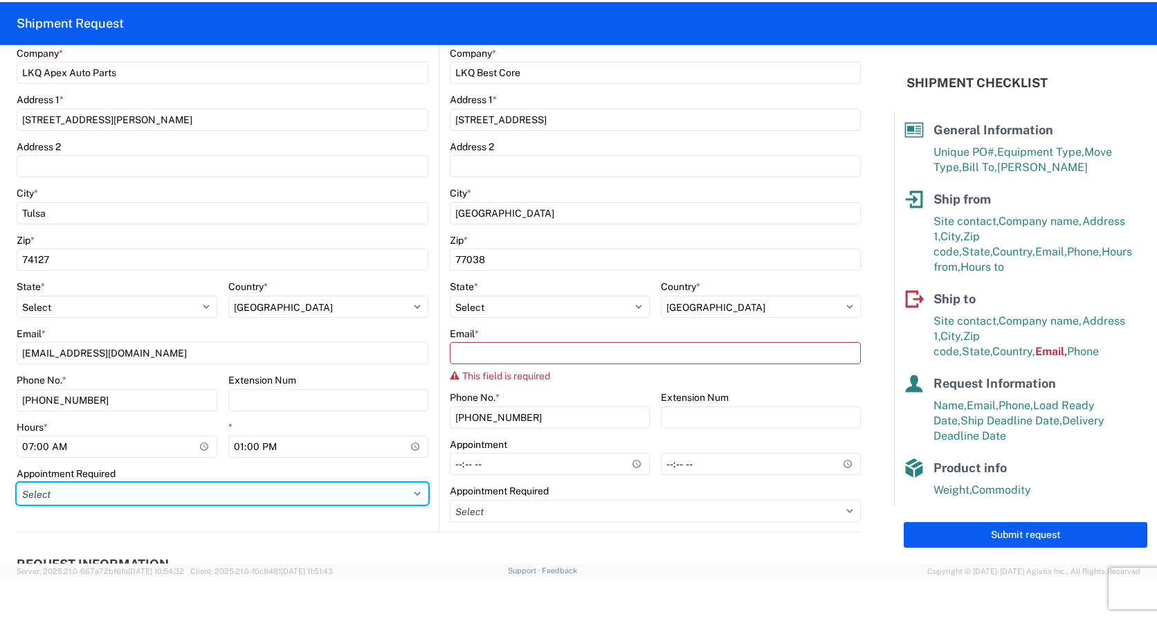
click at [126, 490] on select "Select Appt Required Appt Not Required Appt - First available" at bounding box center [223, 493] width 412 height 22
select select "apptRequired"
click at [17, 482] on select "Select Appt Required Appt Not Required Appt - First available" at bounding box center [223, 493] width 412 height 22
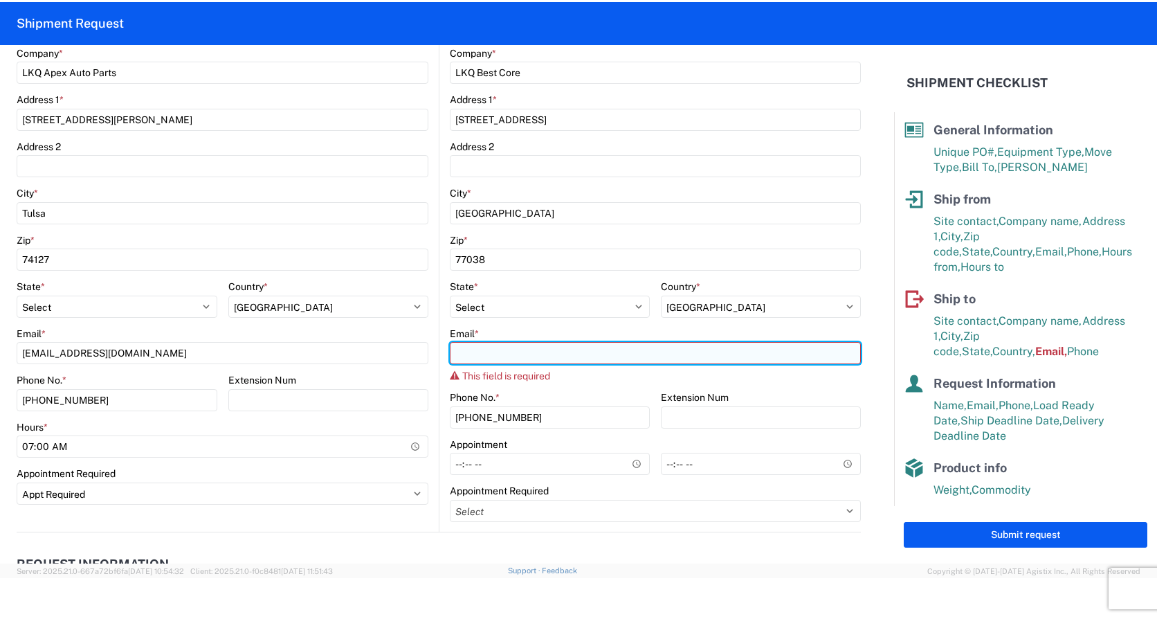
click at [515, 346] on input "Email *" at bounding box center [655, 353] width 411 height 22
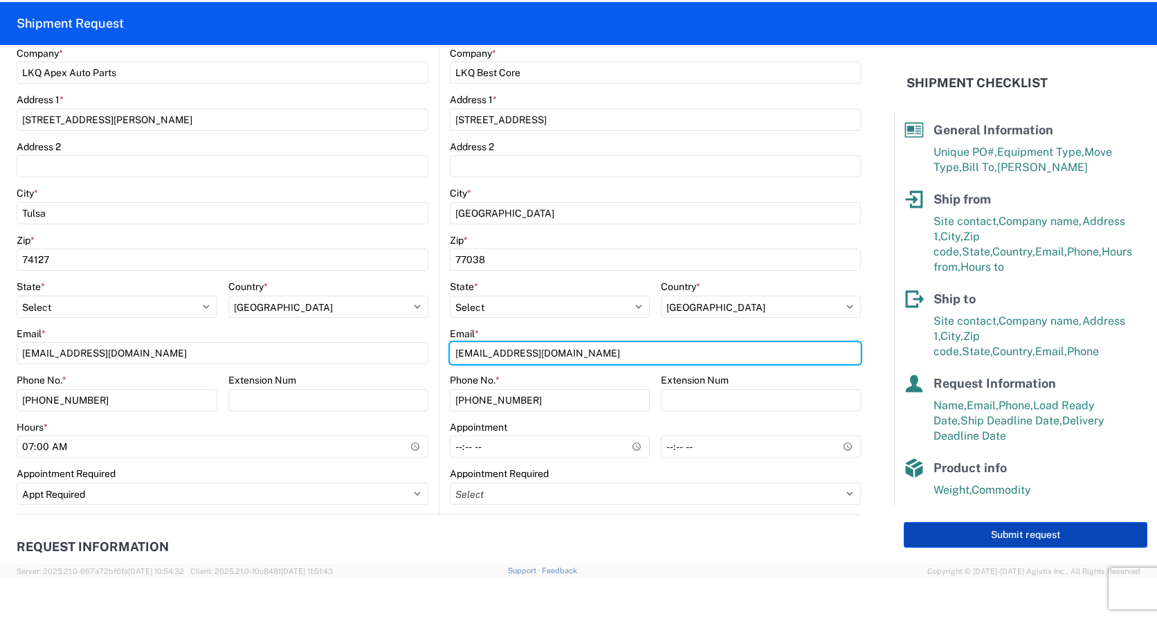
type input "[EMAIL_ADDRESS][DOMAIN_NAME]"
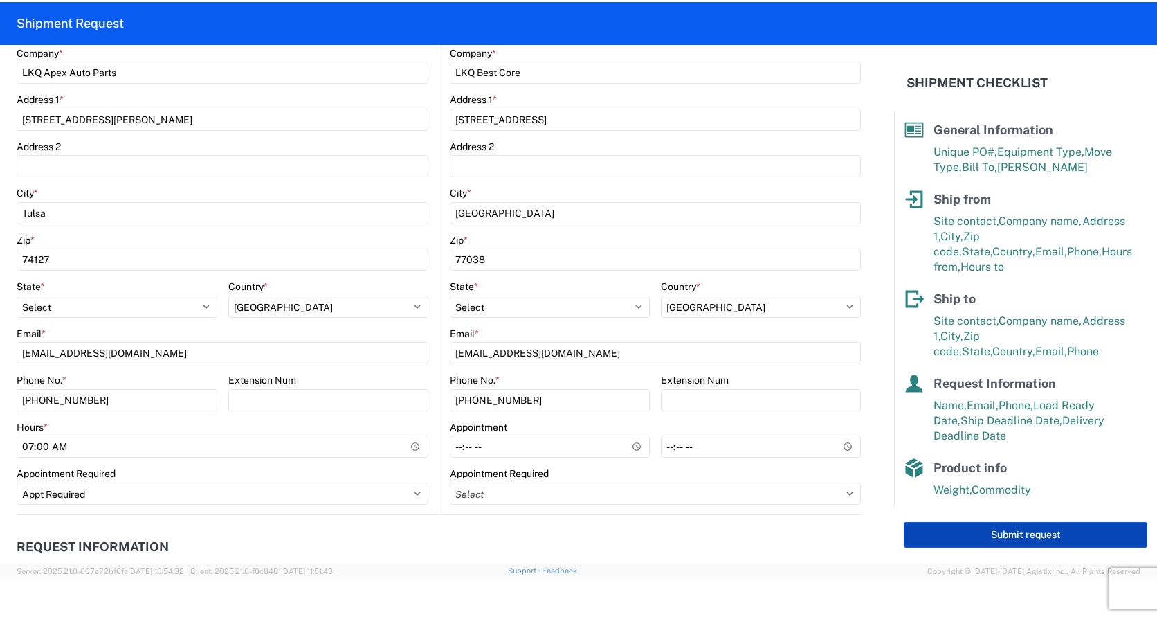
click at [1020, 532] on button "Submit request" at bounding box center [1026, 535] width 244 height 26
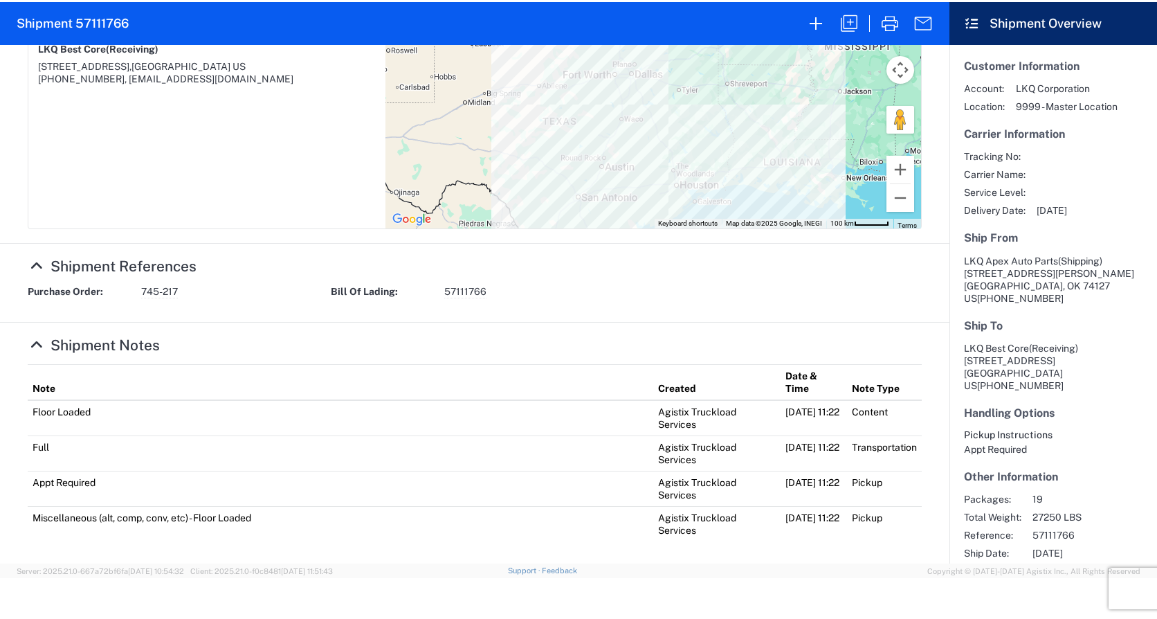
scroll to position [440, 0]
